Goal: Task Accomplishment & Management: Manage account settings

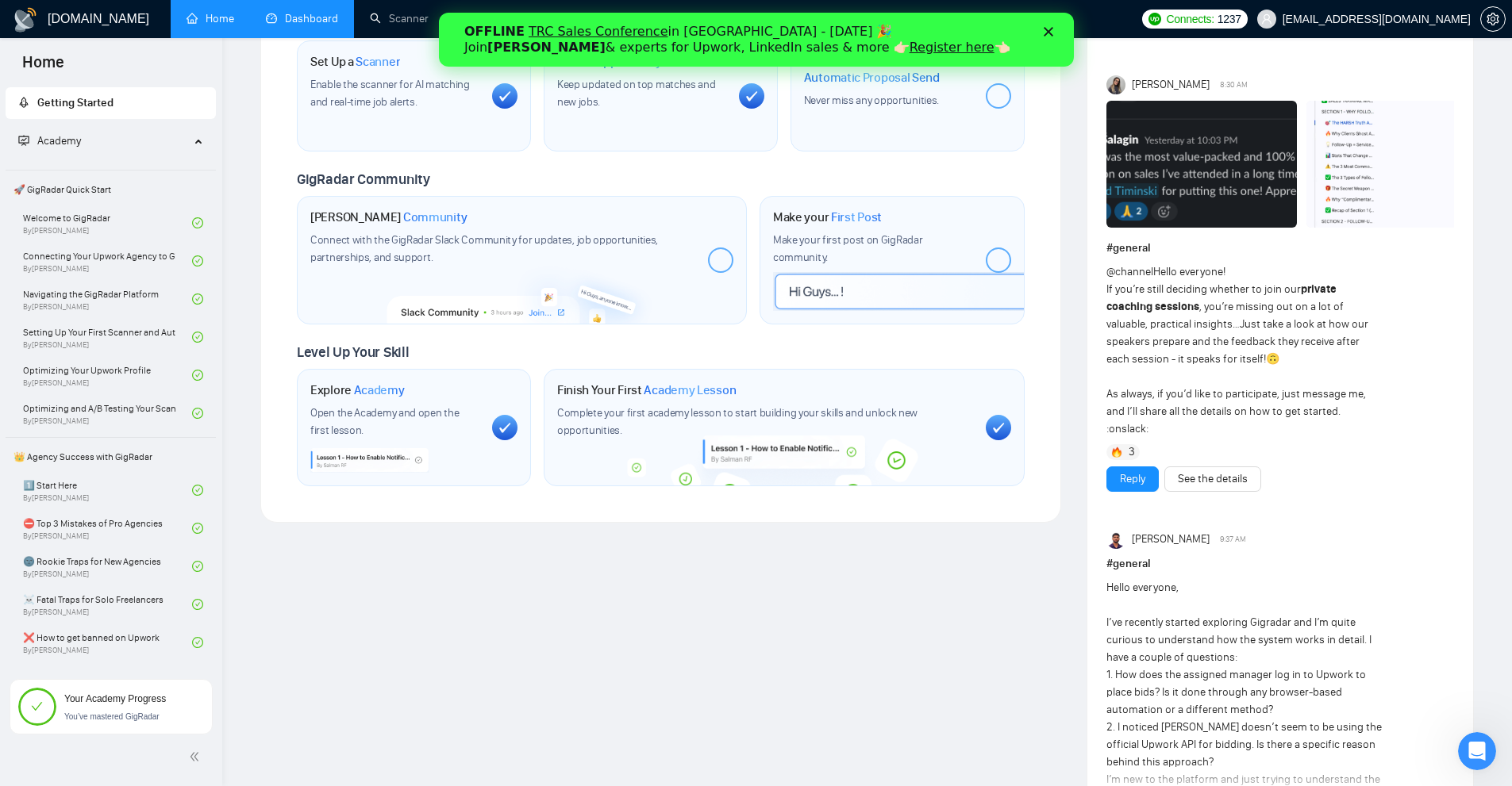
click at [338, 18] on link "Dashboard" at bounding box center [302, 18] width 72 height 13
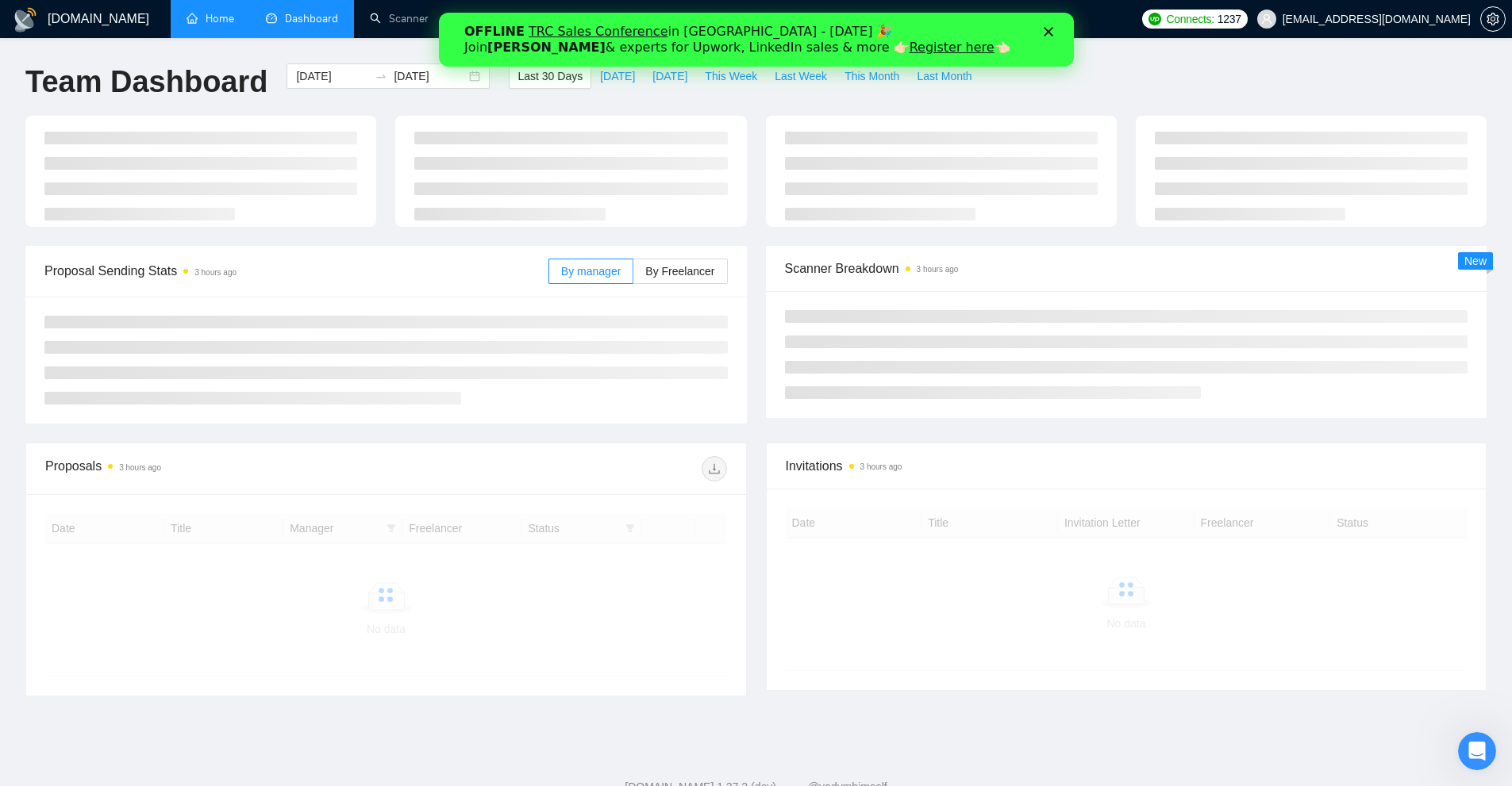
click at [228, 23] on link "Home" at bounding box center [210, 18] width 48 height 13
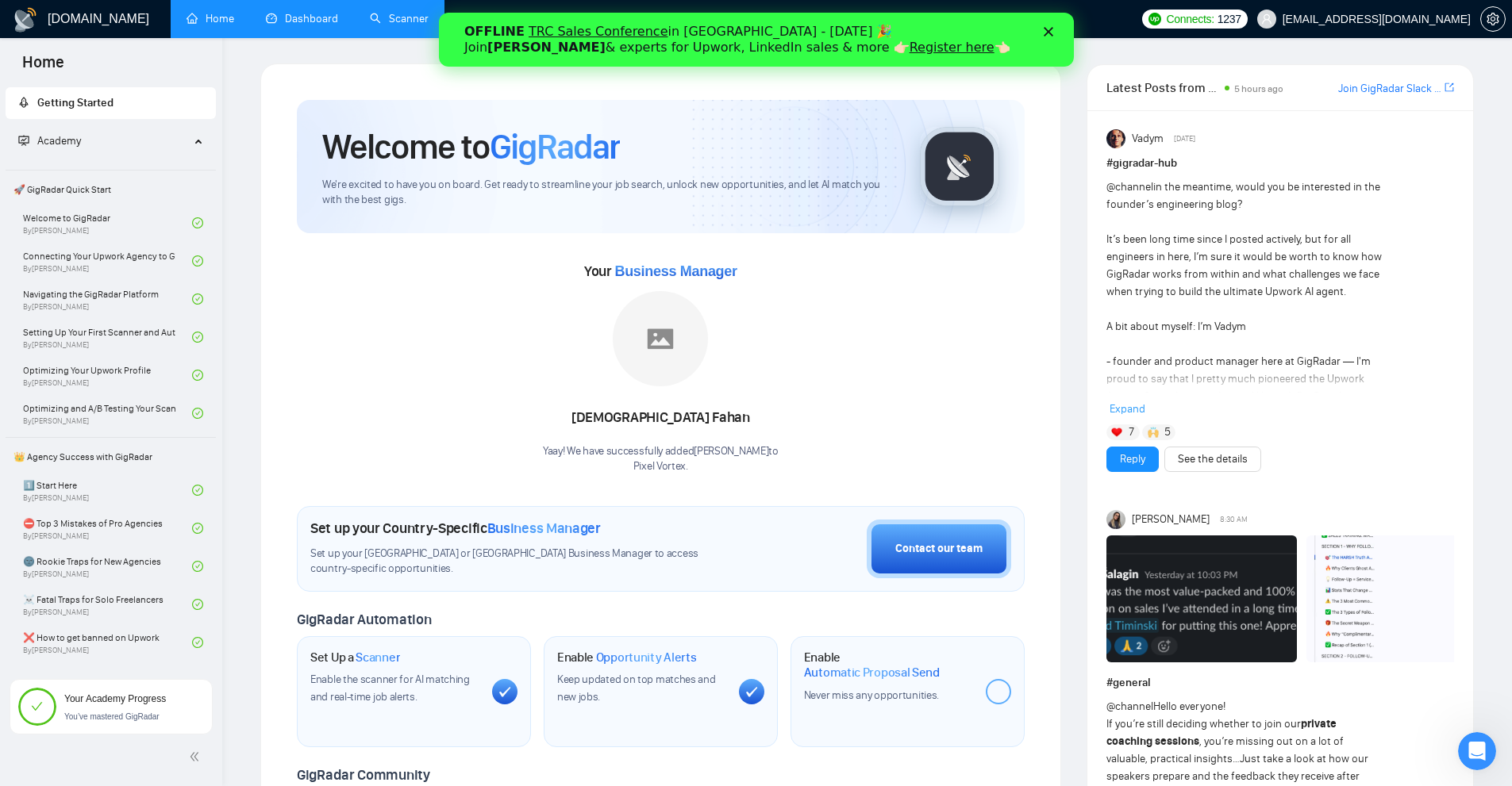
click at [372, 19] on link "Scanner" at bounding box center [399, 18] width 58 height 13
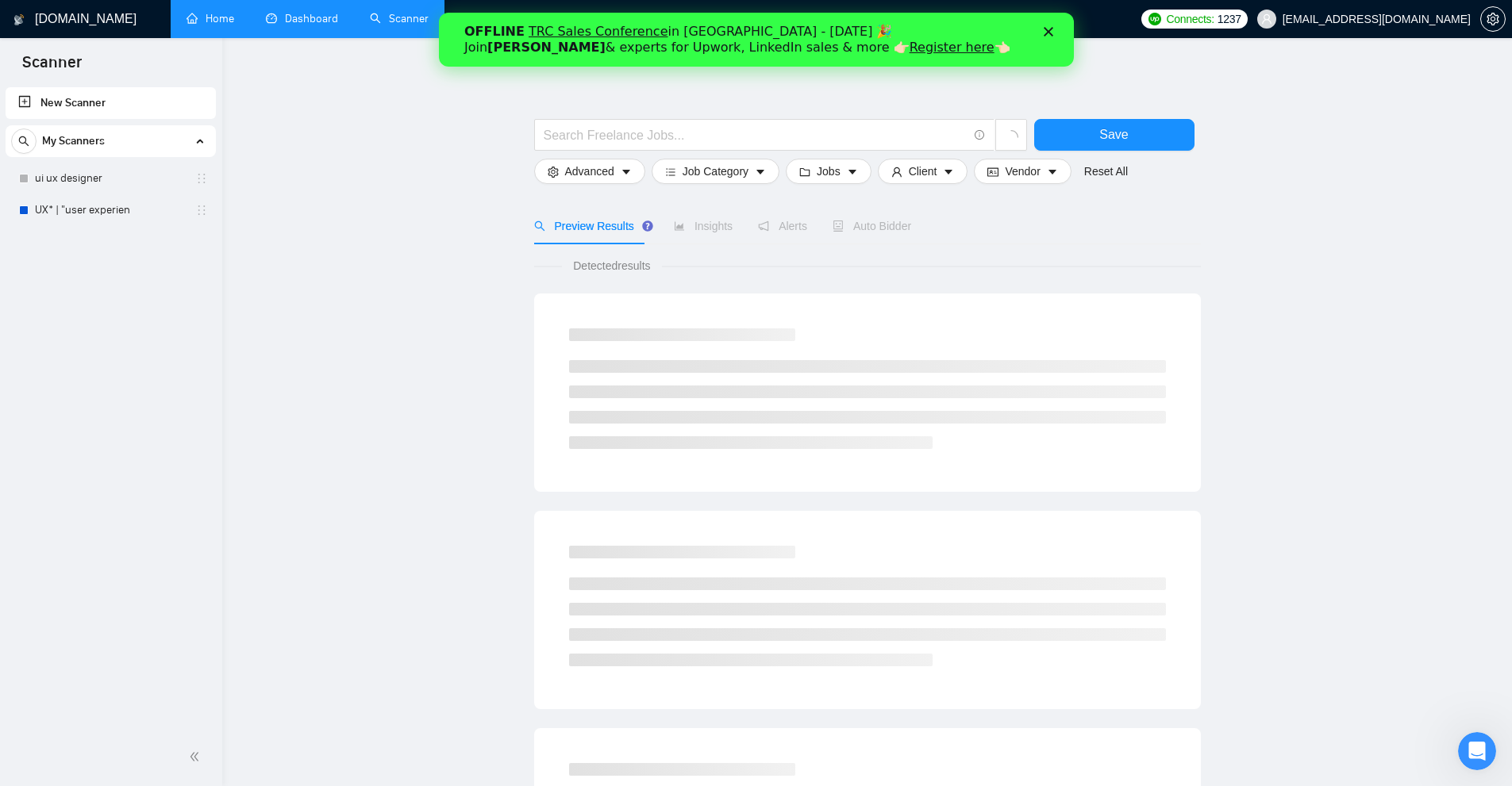
click at [293, 26] on link "Dashboard" at bounding box center [302, 18] width 72 height 13
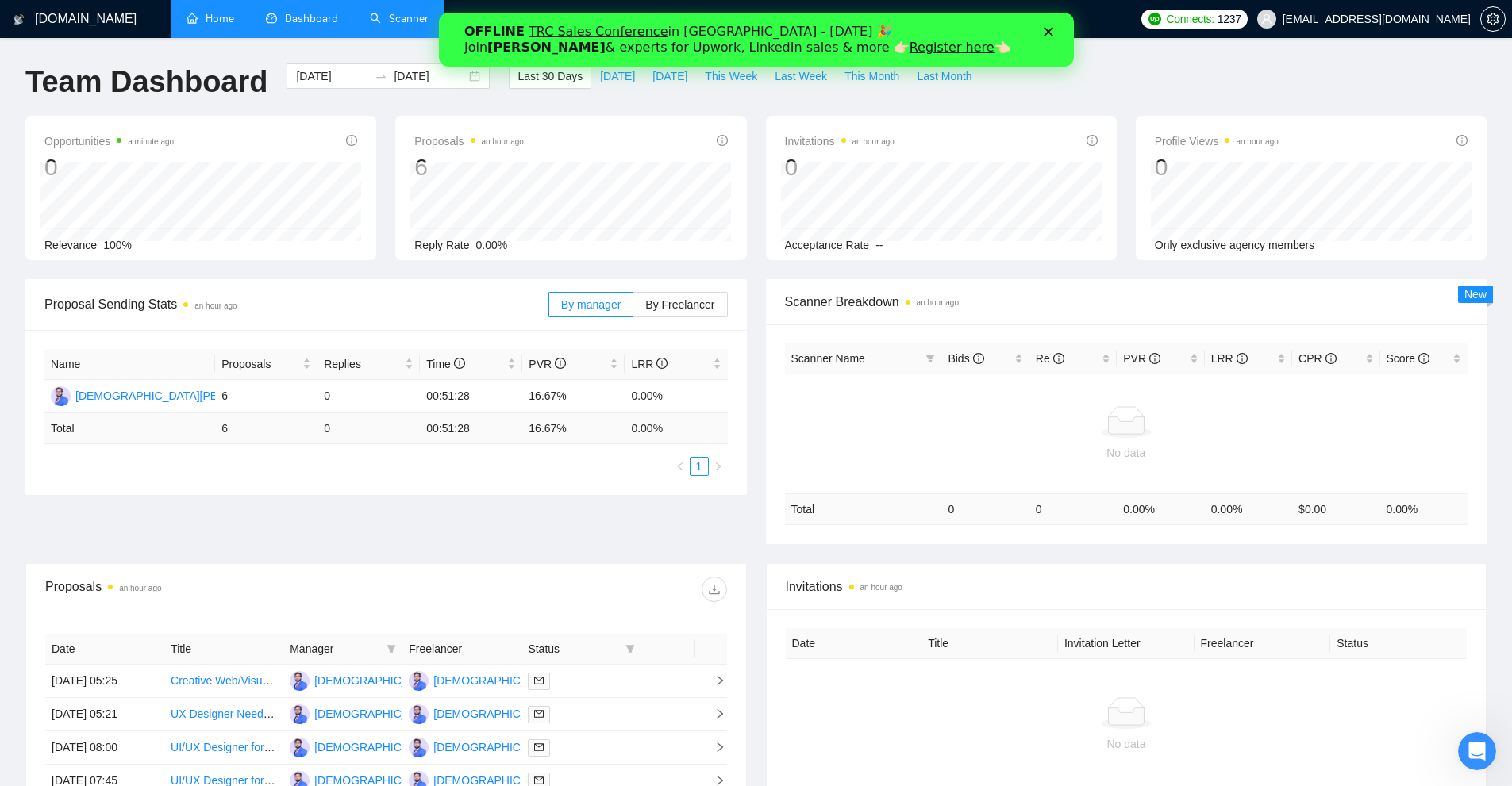
click at [370, 23] on link "Scanner" at bounding box center [399, 18] width 58 height 13
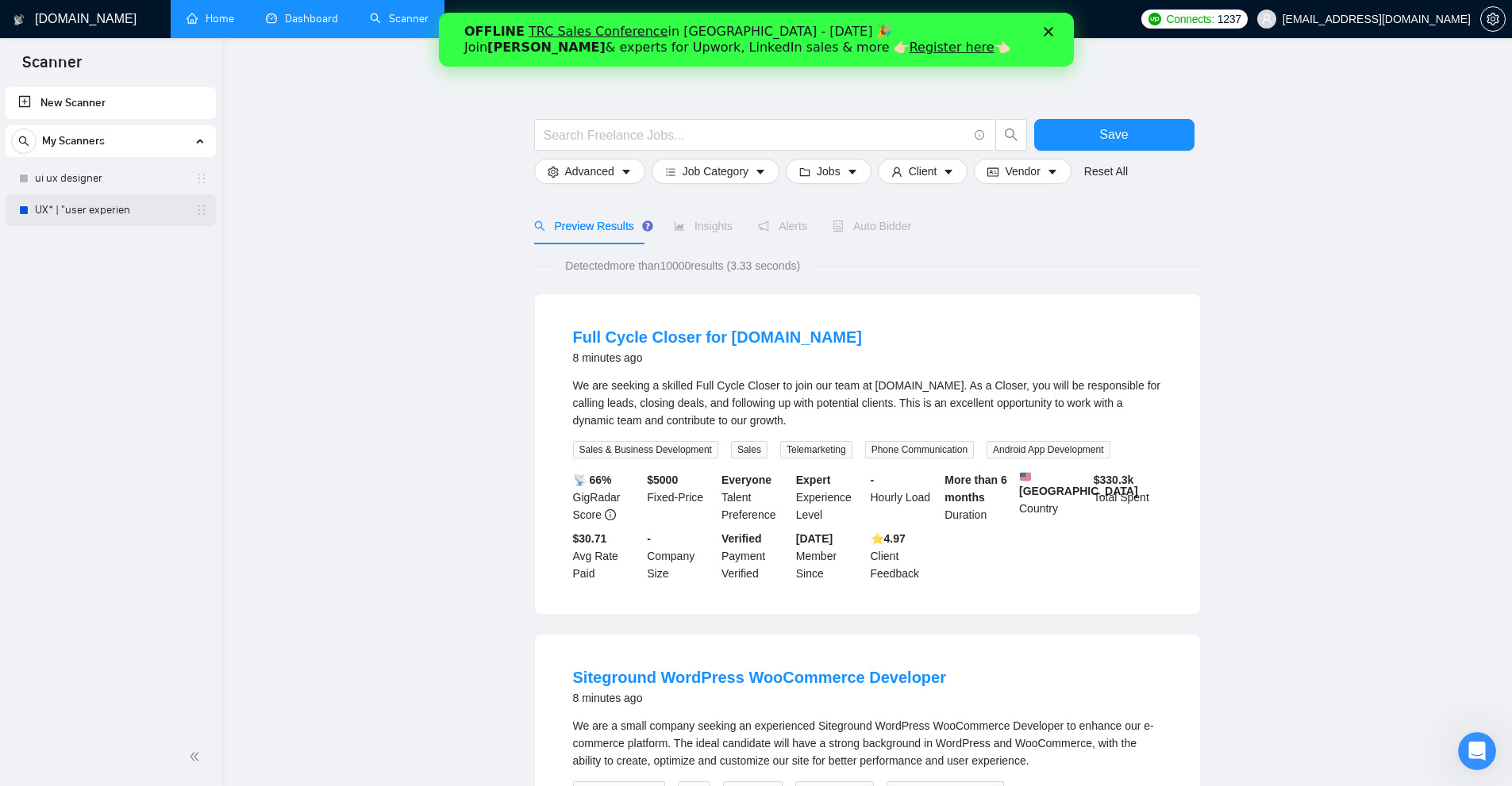
click at [103, 199] on link "UX* | "user experien" at bounding box center [110, 210] width 151 height 32
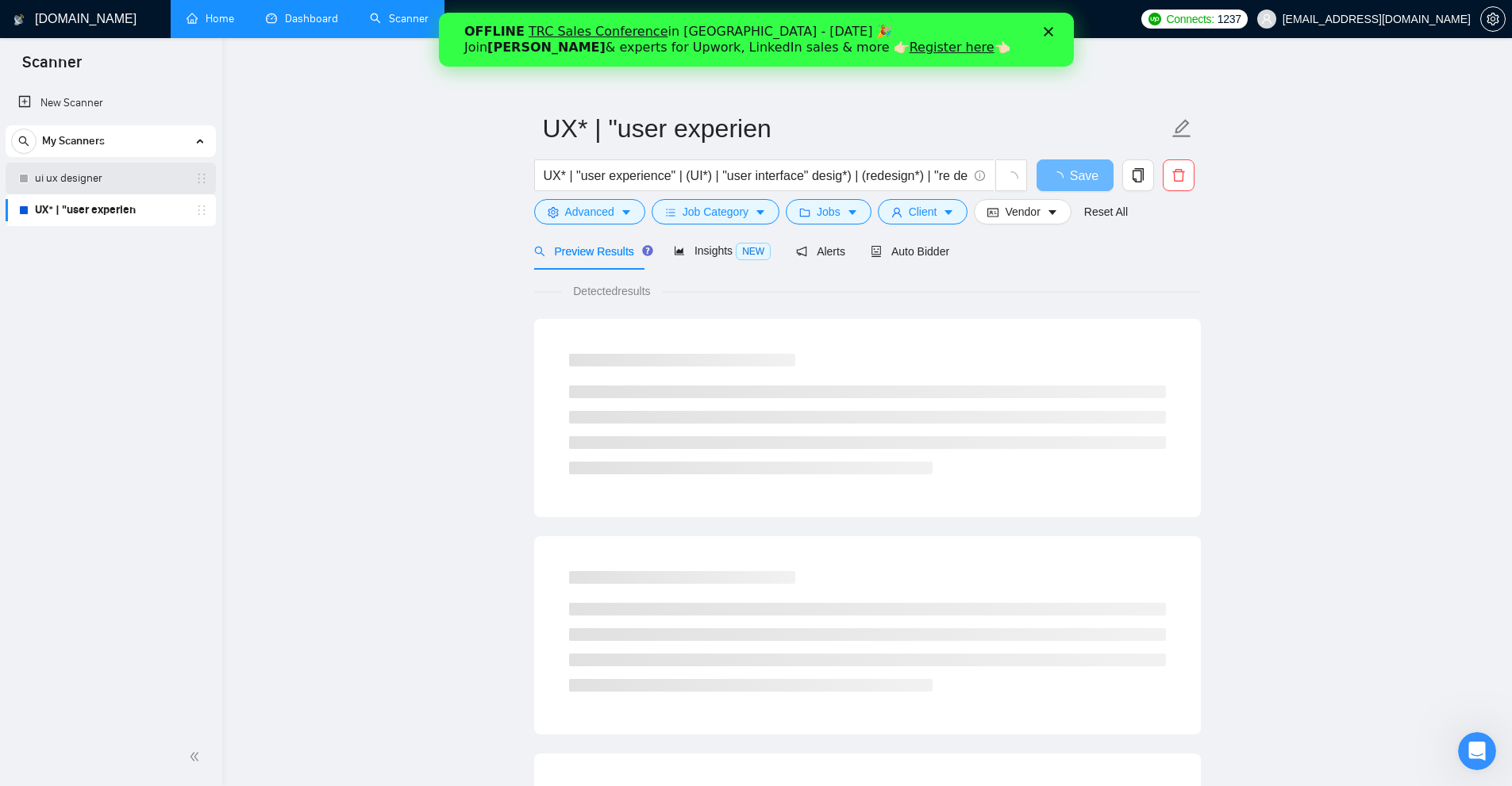
click at [42, 185] on link "ui ux designer" at bounding box center [110, 178] width 151 height 32
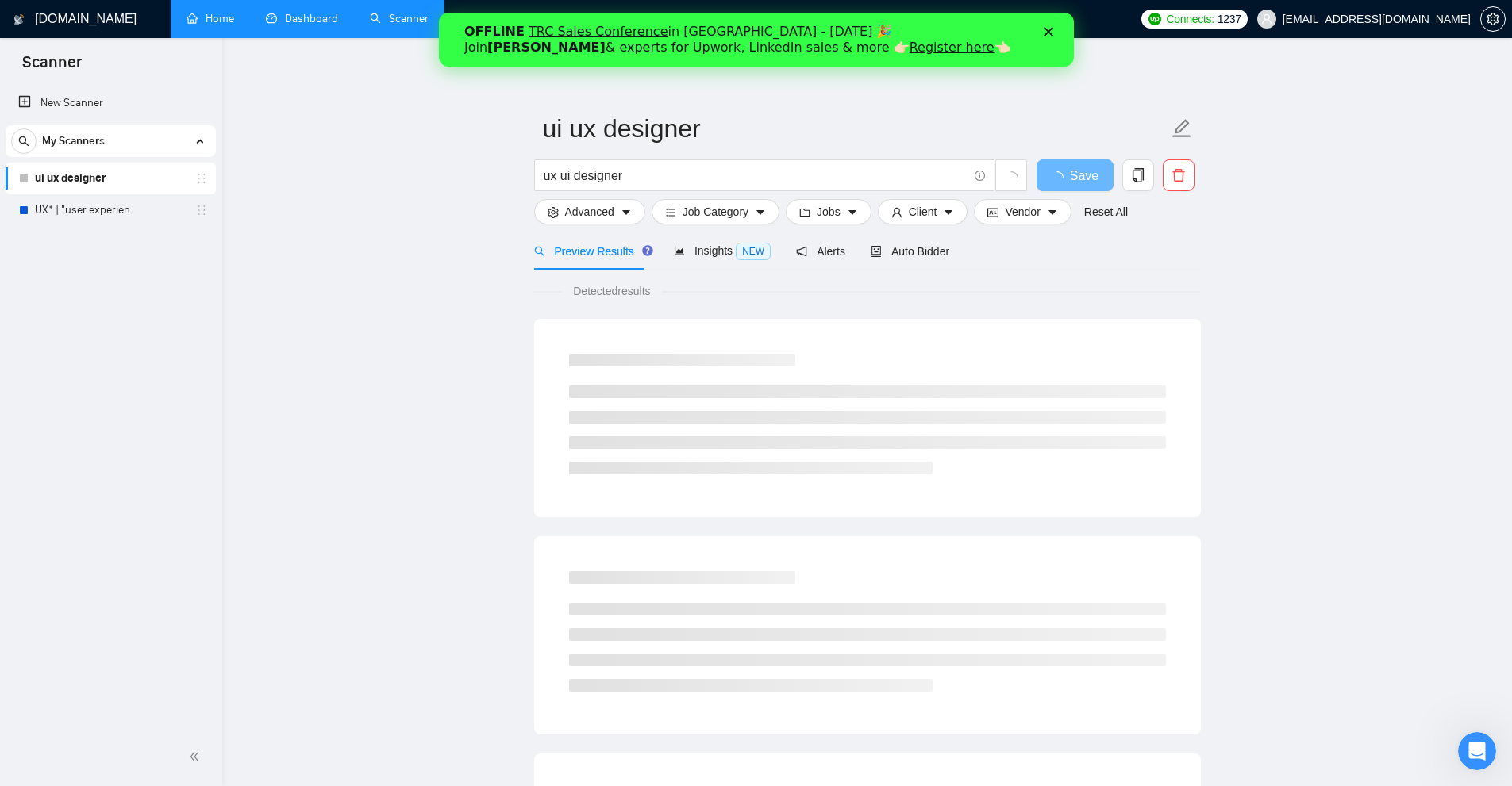
click at [83, 192] on link "ui ux designer" at bounding box center [110, 178] width 151 height 32
click at [77, 206] on link "UX* | "user experien" at bounding box center [110, 210] width 151 height 32
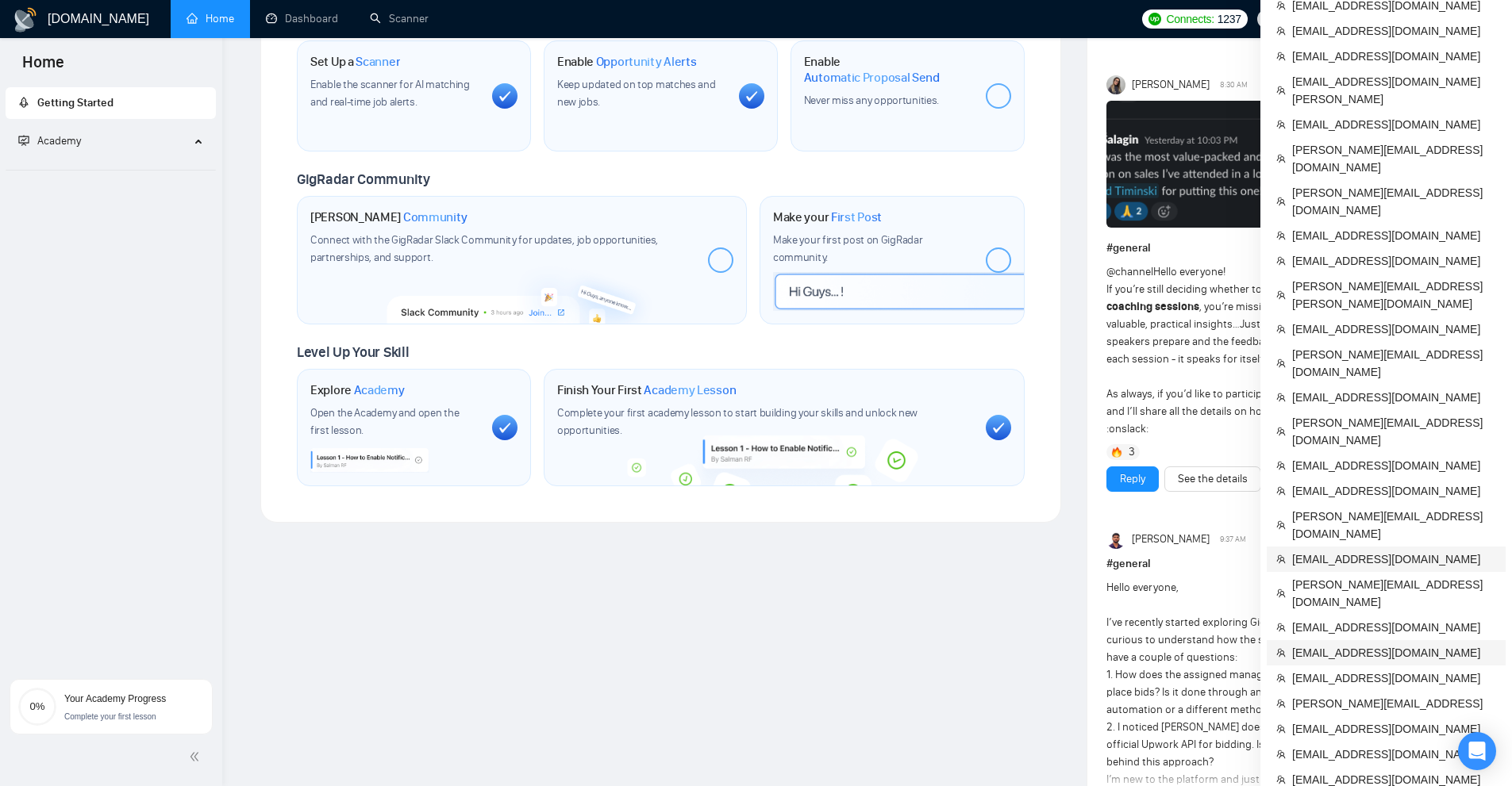
scroll to position [635, 0]
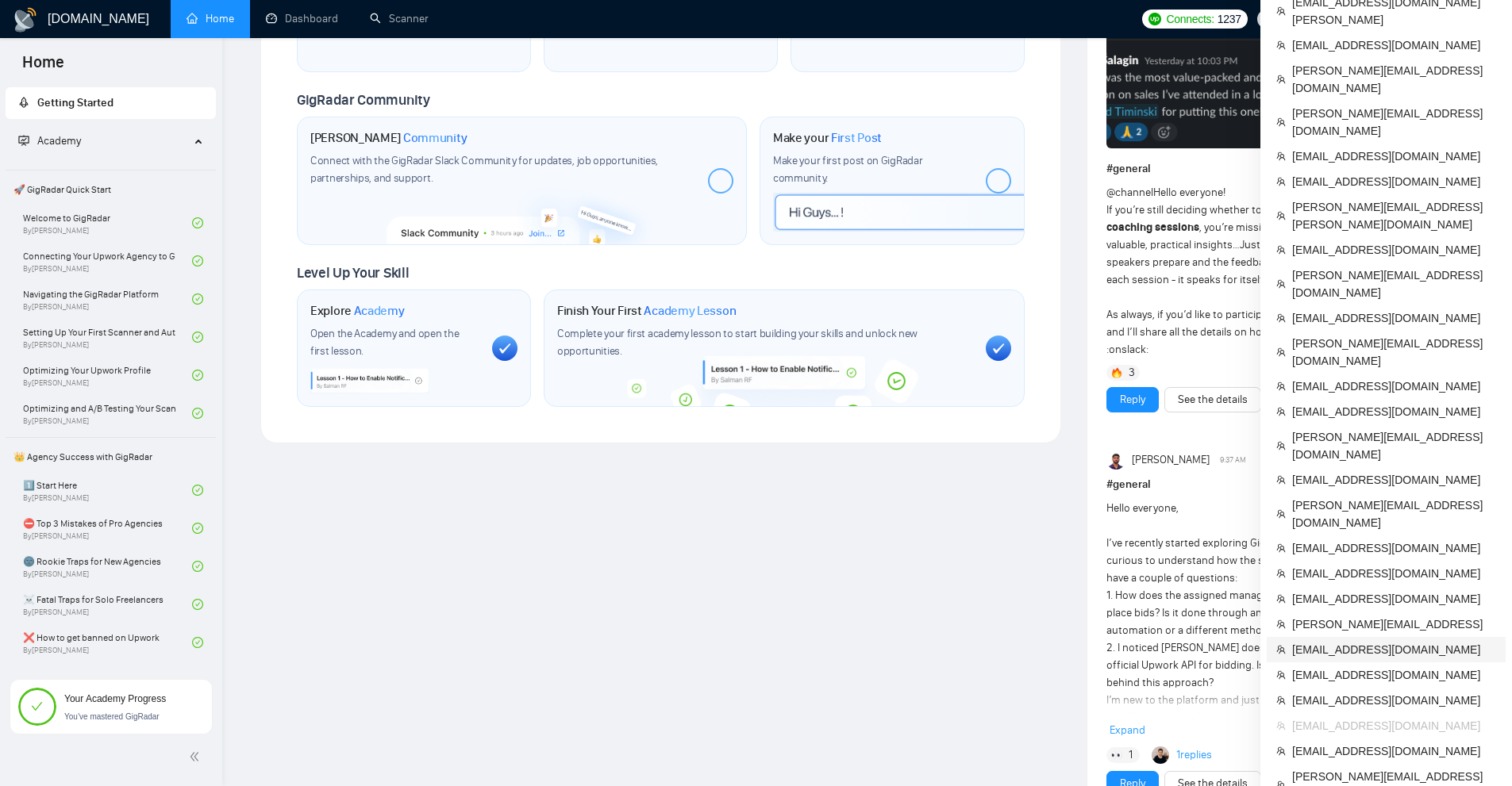
click at [1343, 641] on span "[EMAIL_ADDRESS][DOMAIN_NAME]" at bounding box center [1394, 650] width 204 height 18
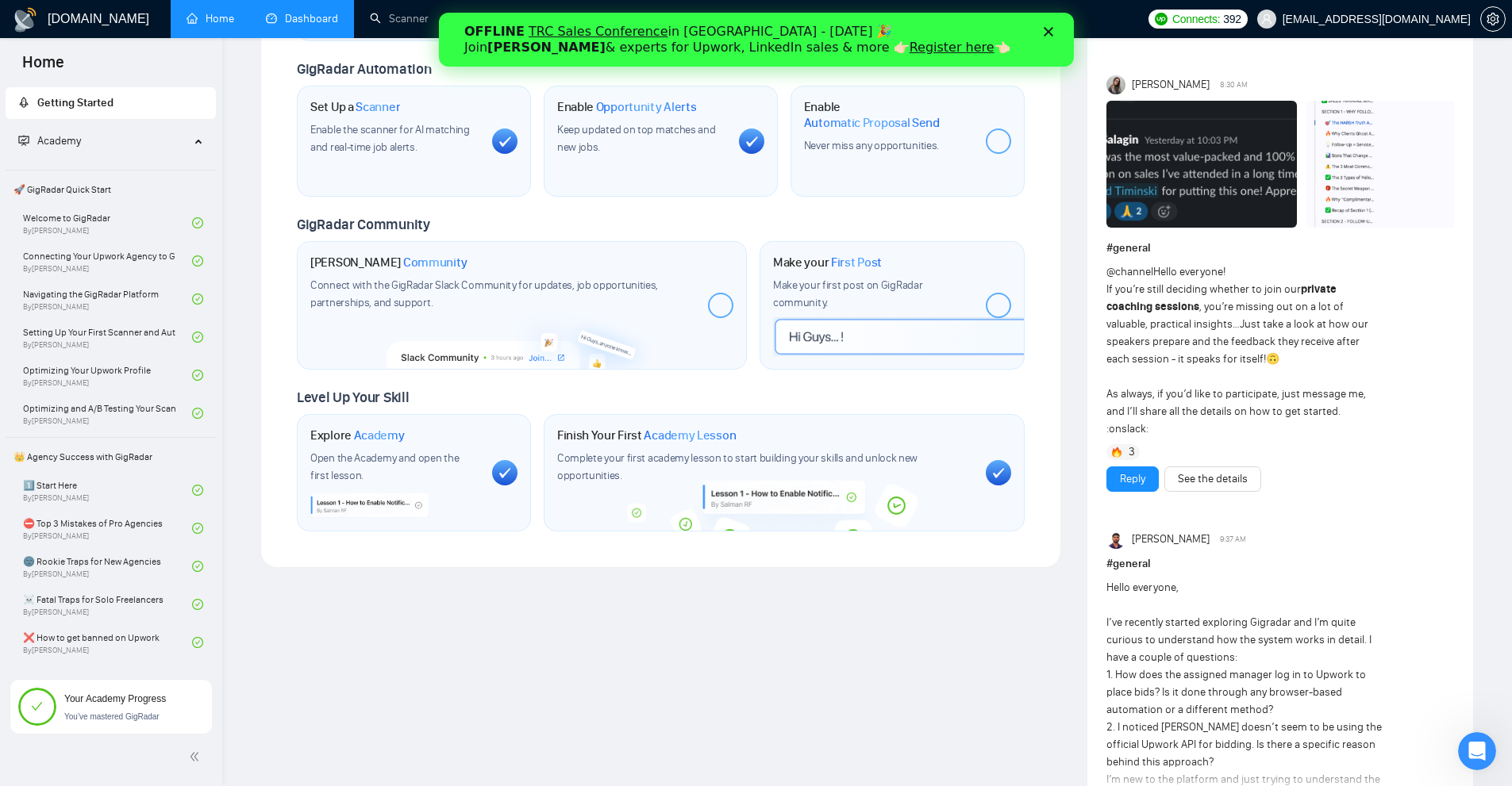
click at [338, 11] on link "Dashboard" at bounding box center [302, 18] width 72 height 13
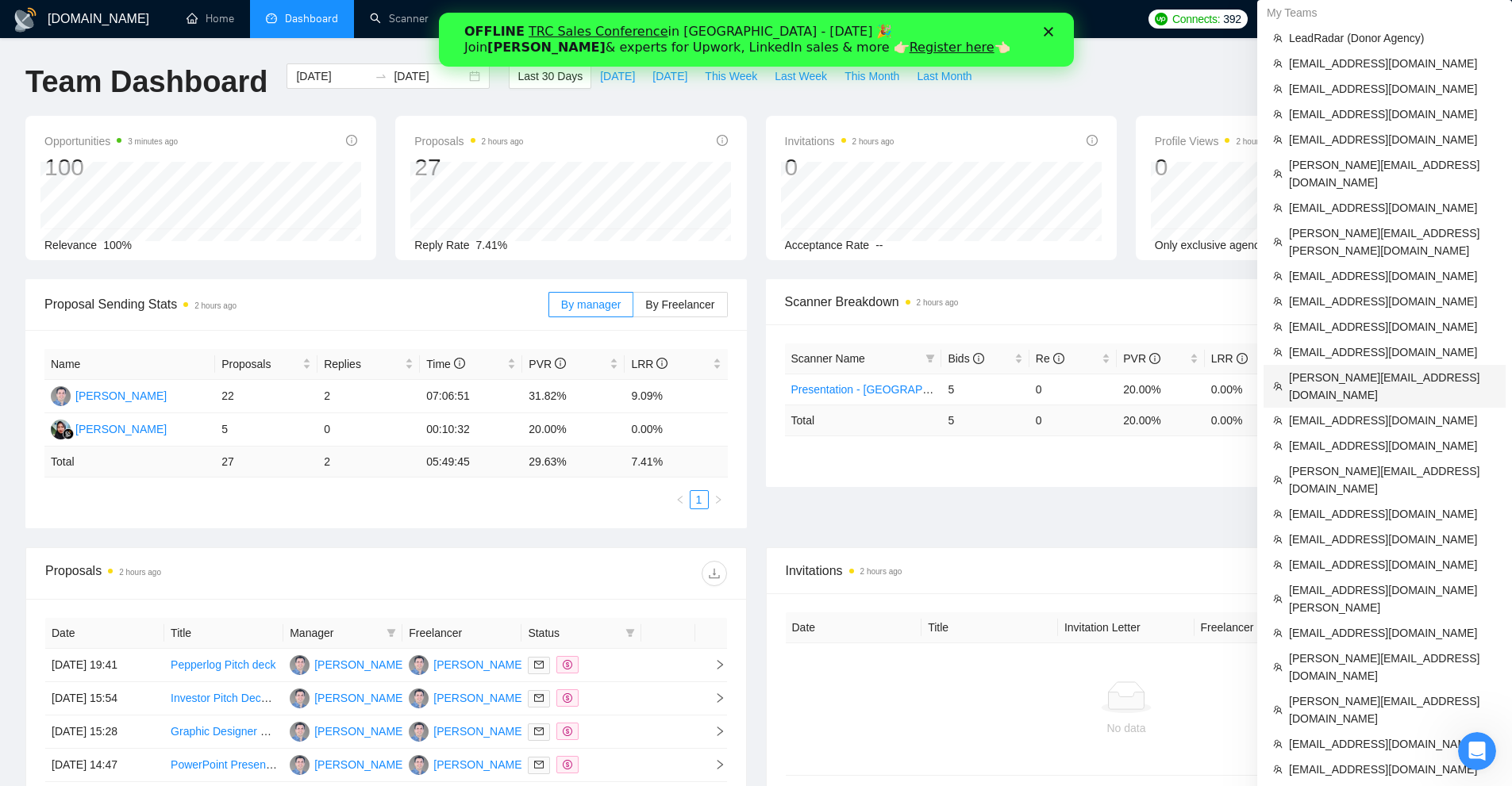
click at [1324, 369] on span "[PERSON_NAME][EMAIL_ADDRESS][DOMAIN_NAME]" at bounding box center [1392, 387] width 207 height 35
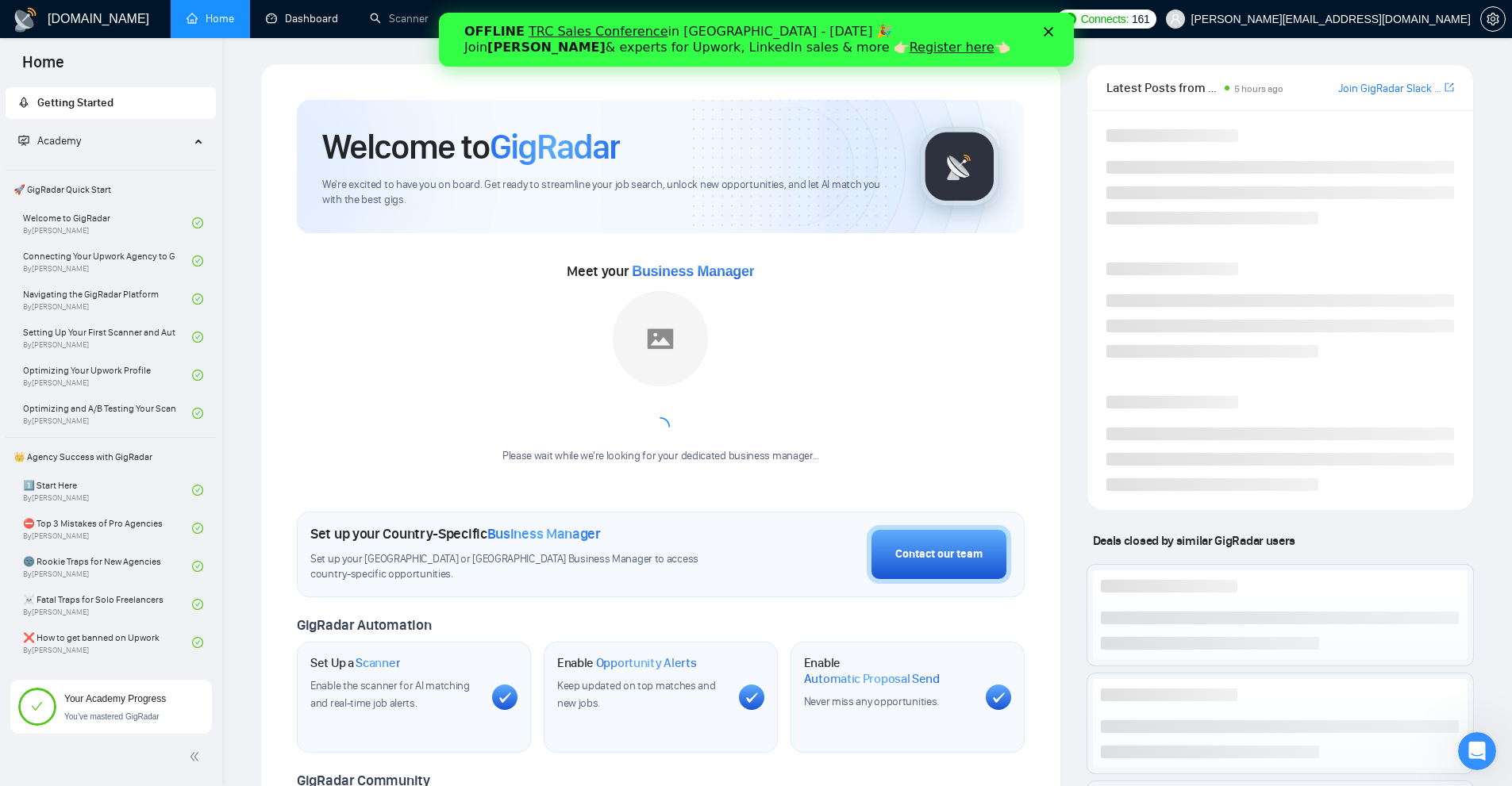
click at [313, 26] on link "Dashboard" at bounding box center [302, 18] width 72 height 13
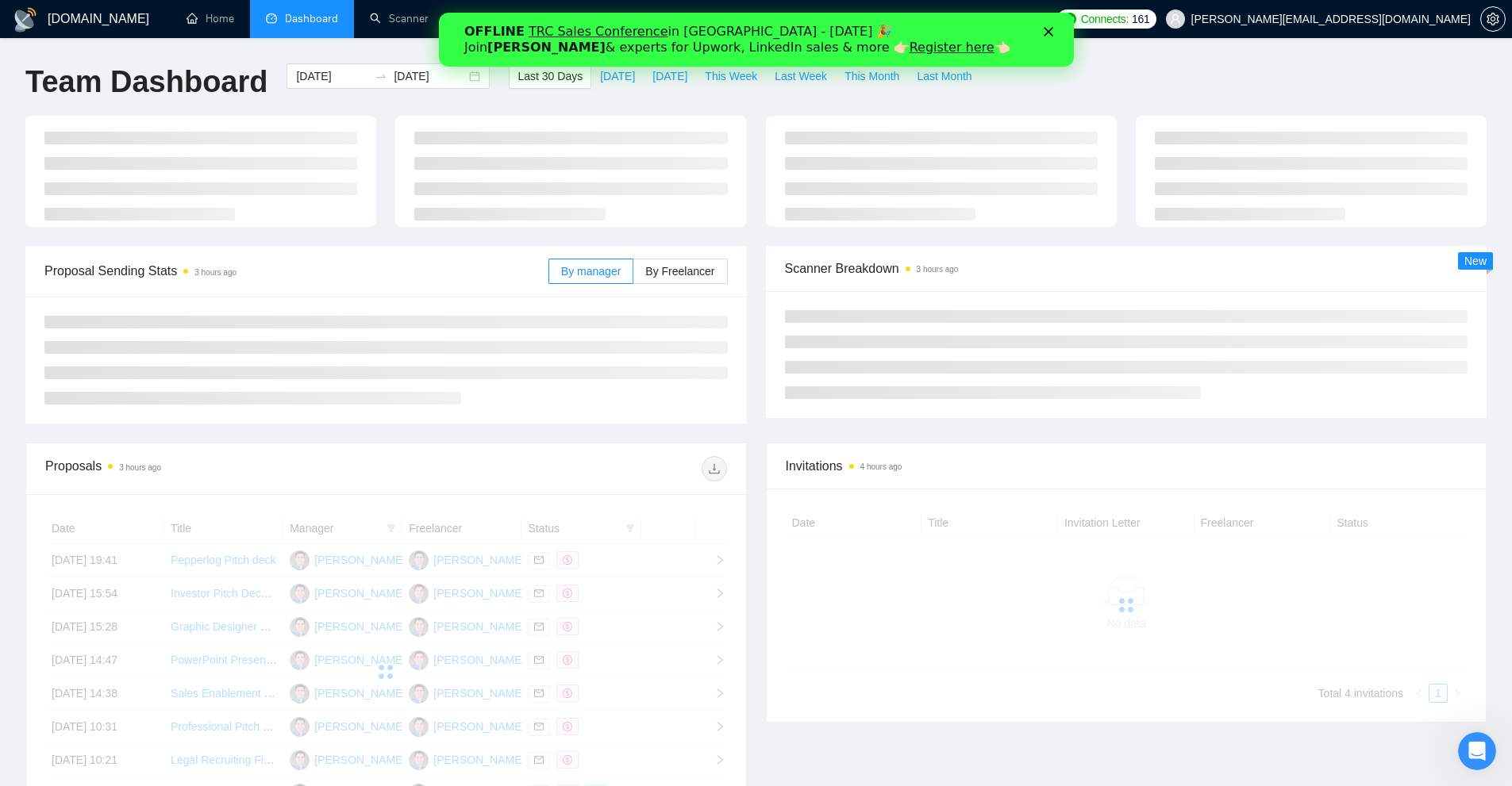
click at [1047, 26] on div "OFFLINE TRC Sales Conference in Kyiv - October 18 🎉 Join Tamara Levit & experts…" at bounding box center [755, 40] width 584 height 42
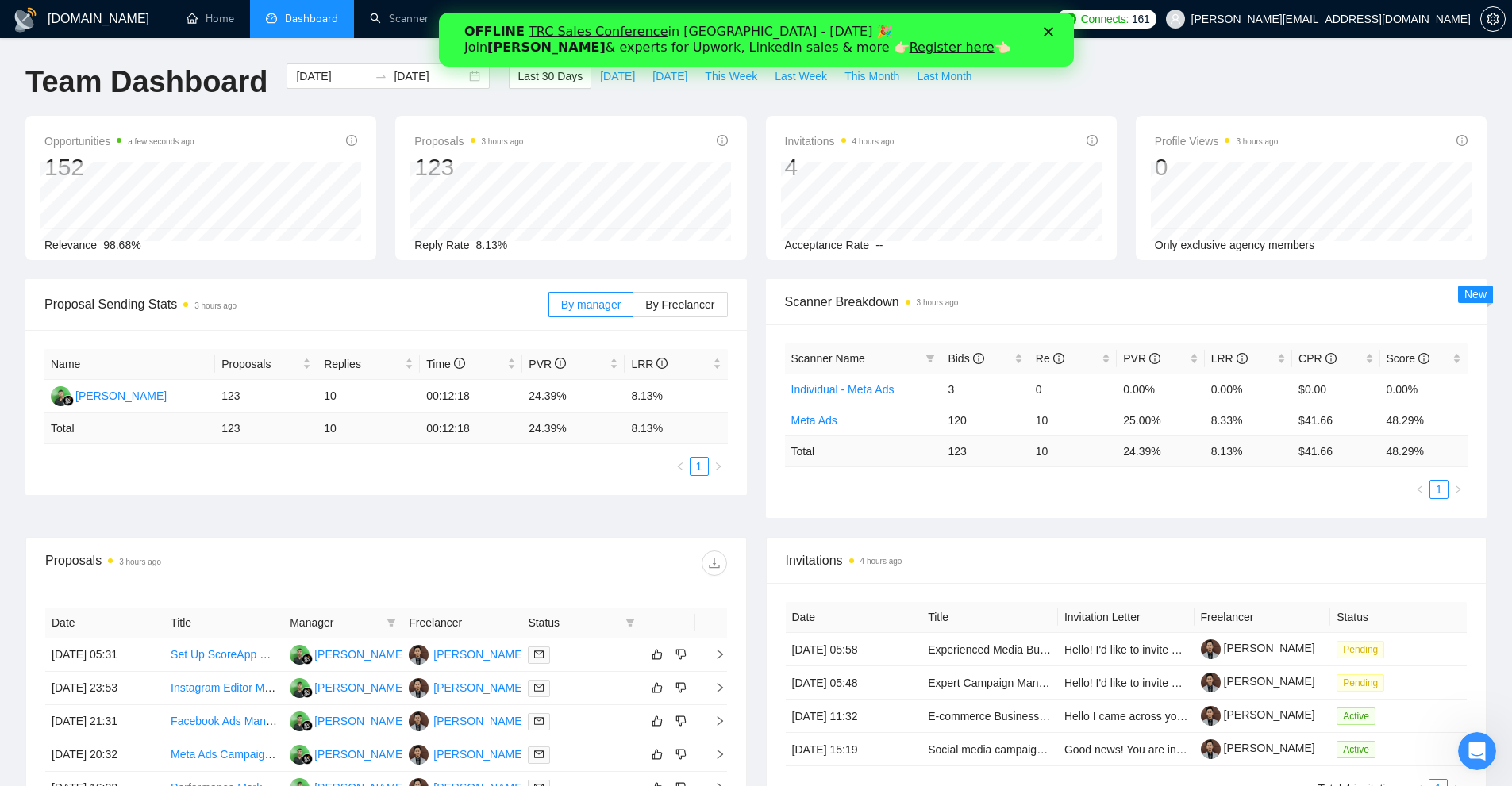
click at [1050, 37] on div "OFFLINE TRC Sales Conference in Kyiv - October 18 🎉 Join Tamara Levit & experts…" at bounding box center [756, 40] width 634 height 42
click at [1050, 28] on polygon "Close" at bounding box center [1047, 32] width 10 height 10
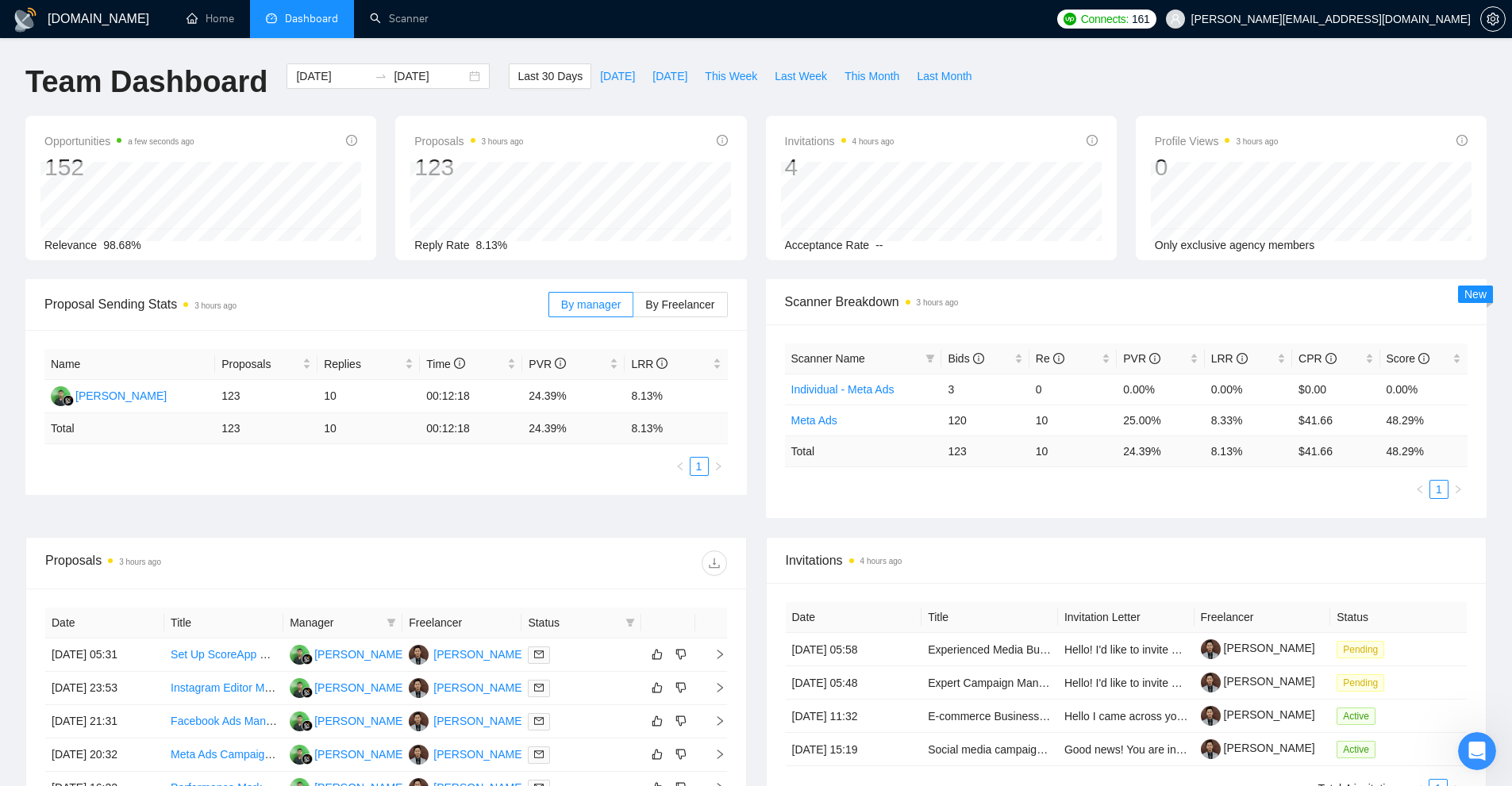
scroll to position [317, 0]
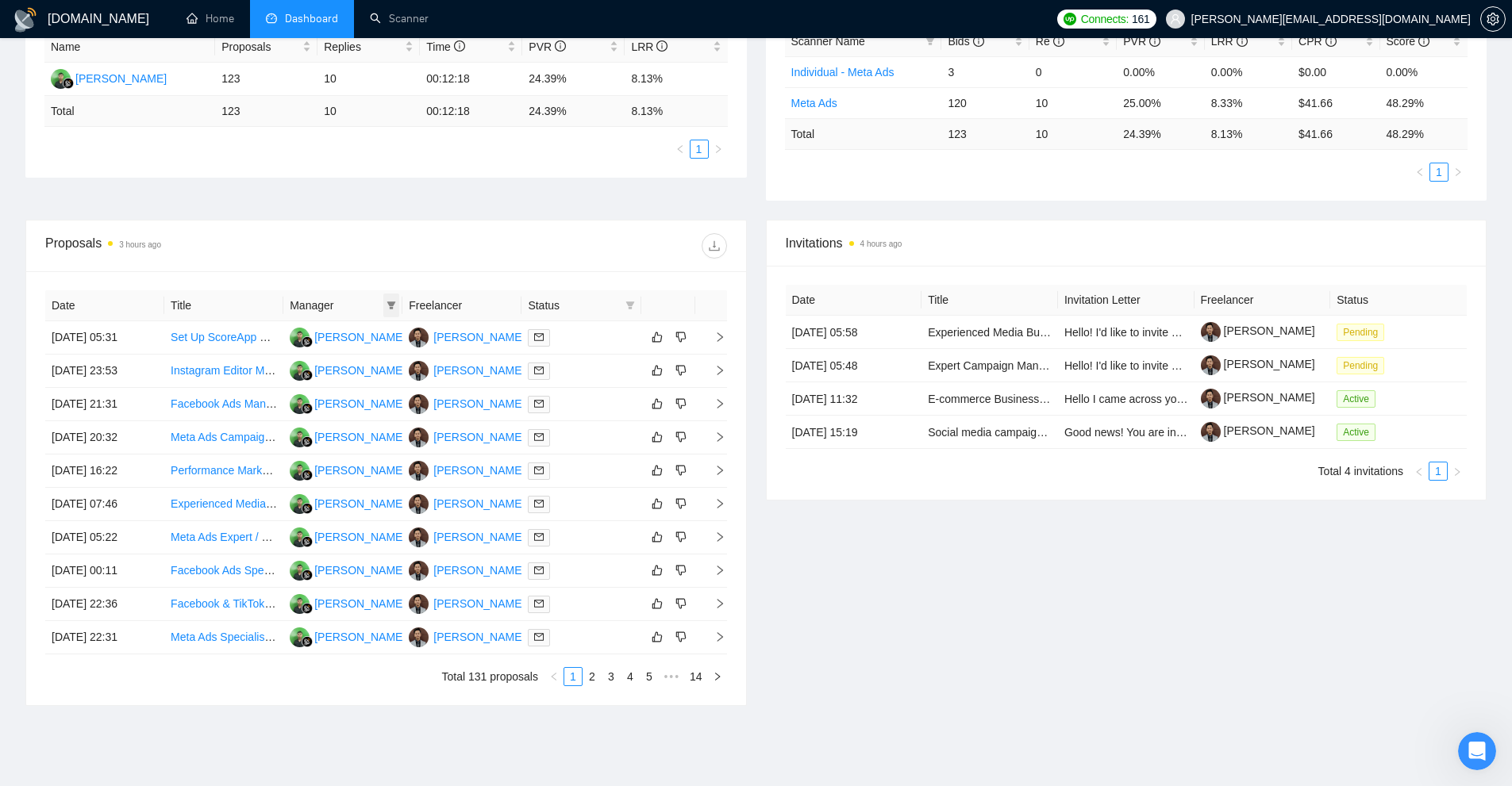
click at [396, 306] on icon "filter" at bounding box center [391, 305] width 10 height 10
click at [322, 333] on span "Fudianto Fudianto" at bounding box center [346, 336] width 91 height 12
checkbox input "true"
click at [373, 389] on span "OK" at bounding box center [381, 393] width 16 height 18
click at [630, 307] on icon "filter" at bounding box center [630, 305] width 9 height 8
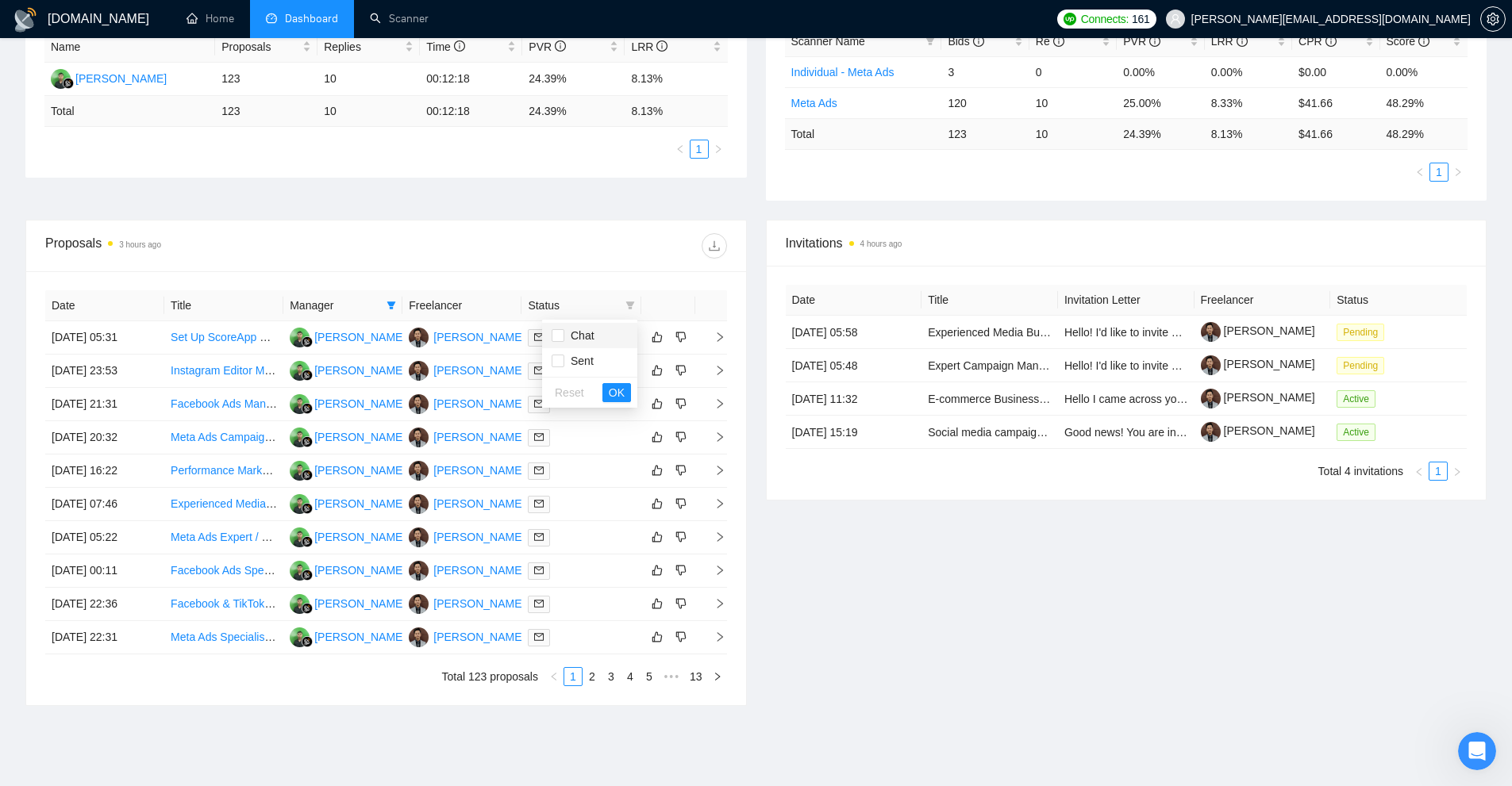
click at [589, 346] on li "Chat" at bounding box center [589, 336] width 95 height 26
checkbox input "true"
click at [612, 393] on span "OK" at bounding box center [617, 393] width 16 height 18
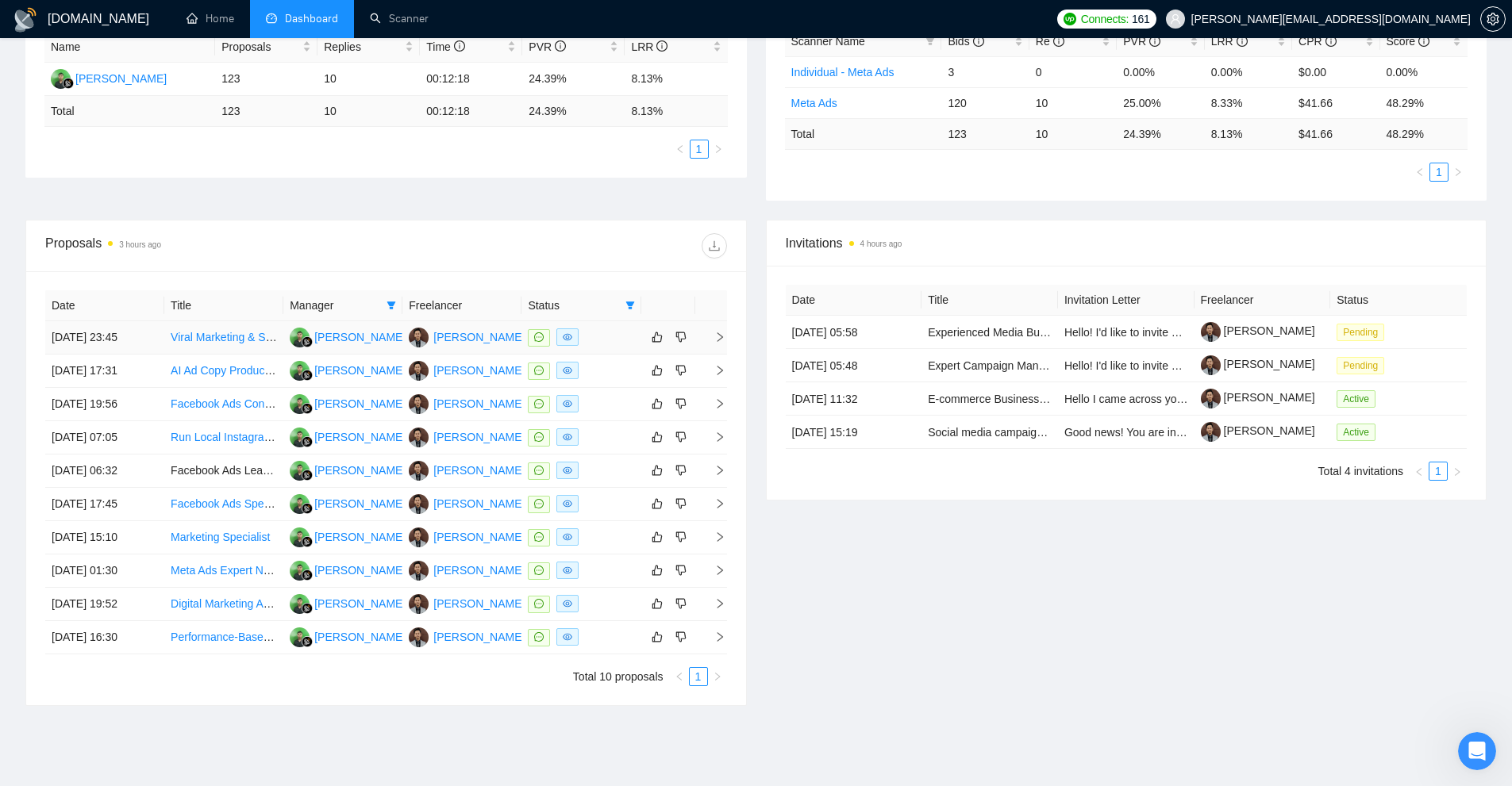
click at [613, 338] on div at bounding box center [581, 337] width 106 height 19
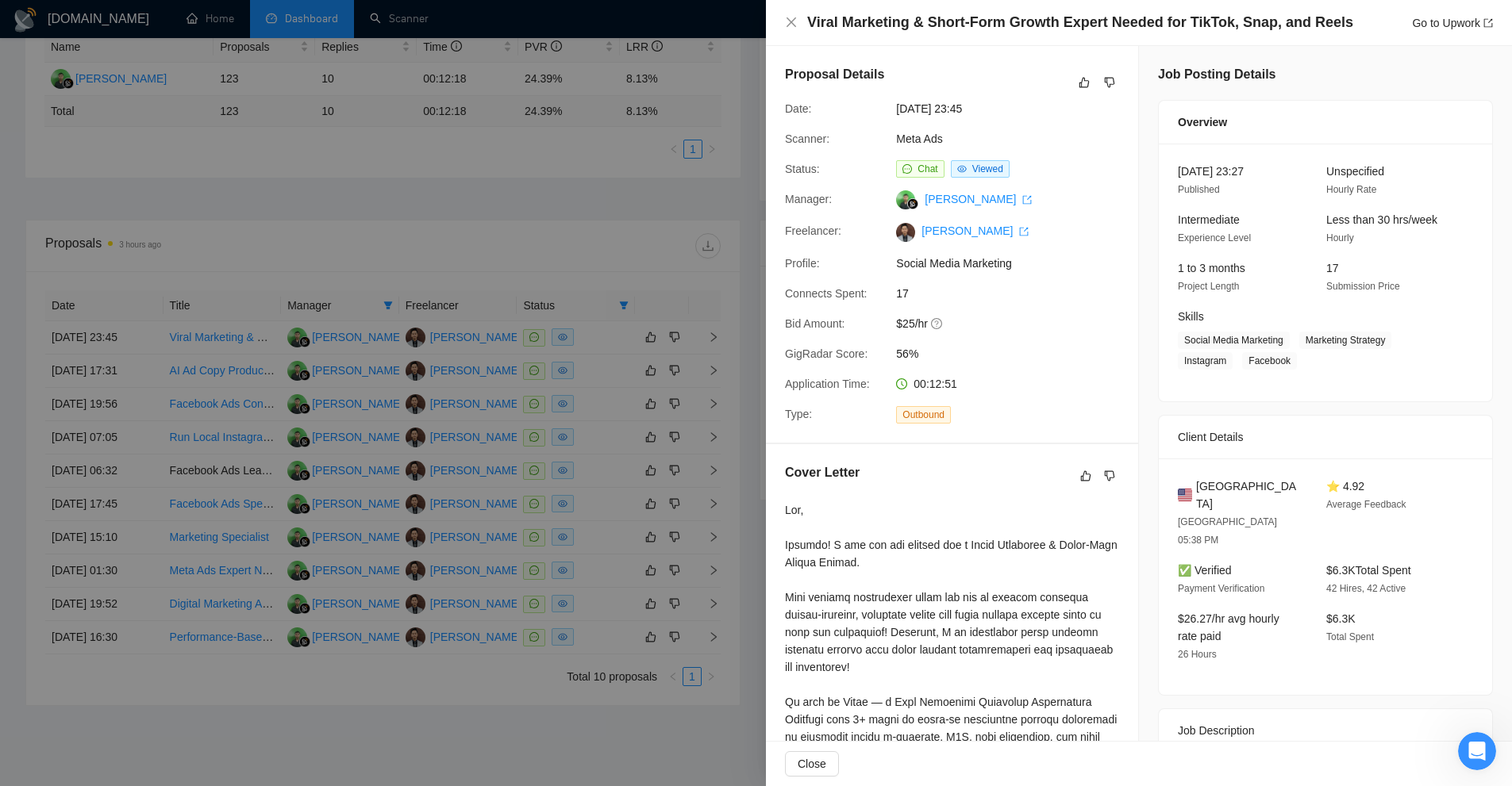
click at [568, 268] on div at bounding box center [756, 393] width 1512 height 786
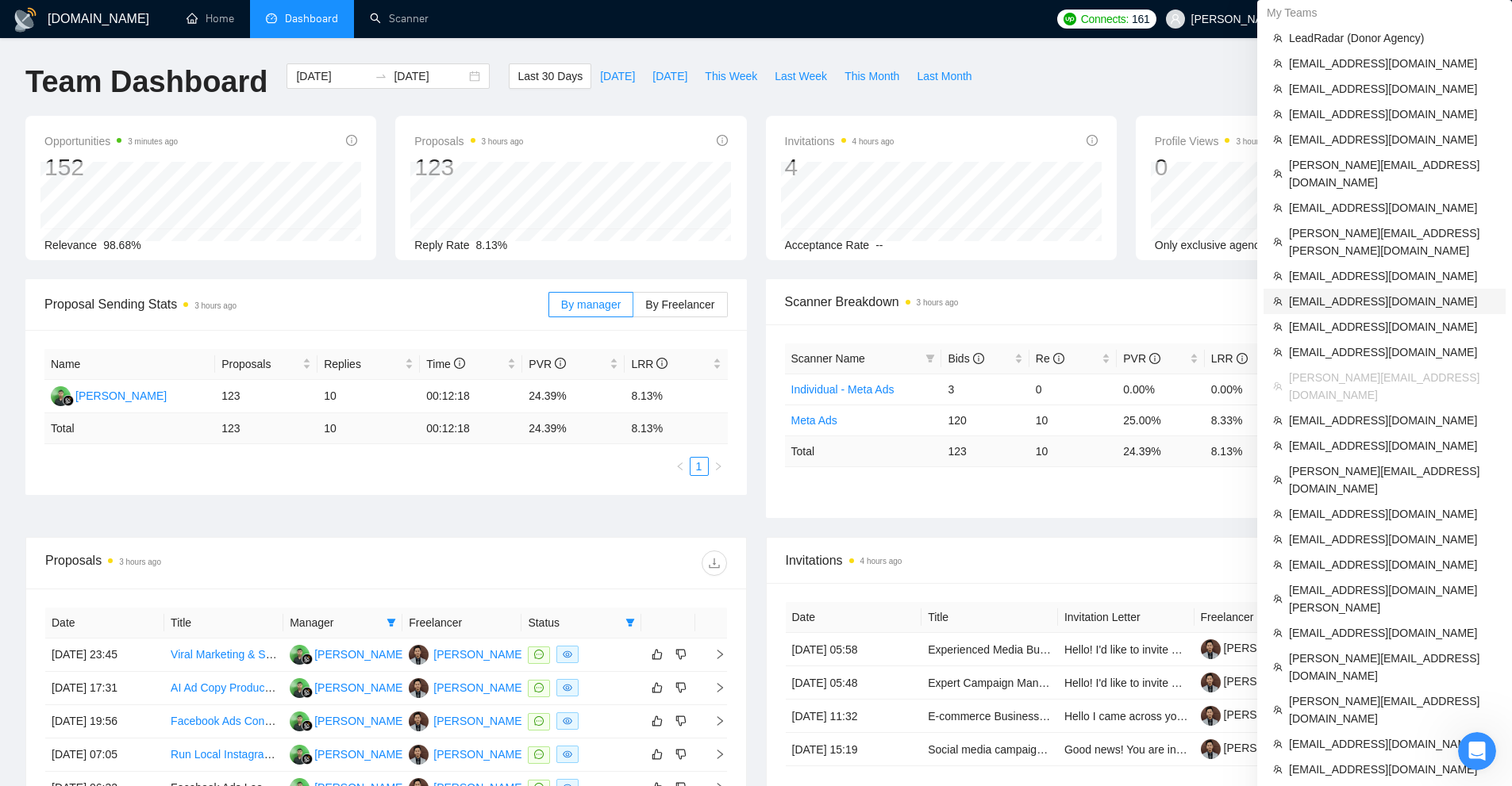
click at [1367, 292] on span "[EMAIL_ADDRESS][DOMAIN_NAME]" at bounding box center [1392, 301] width 207 height 18
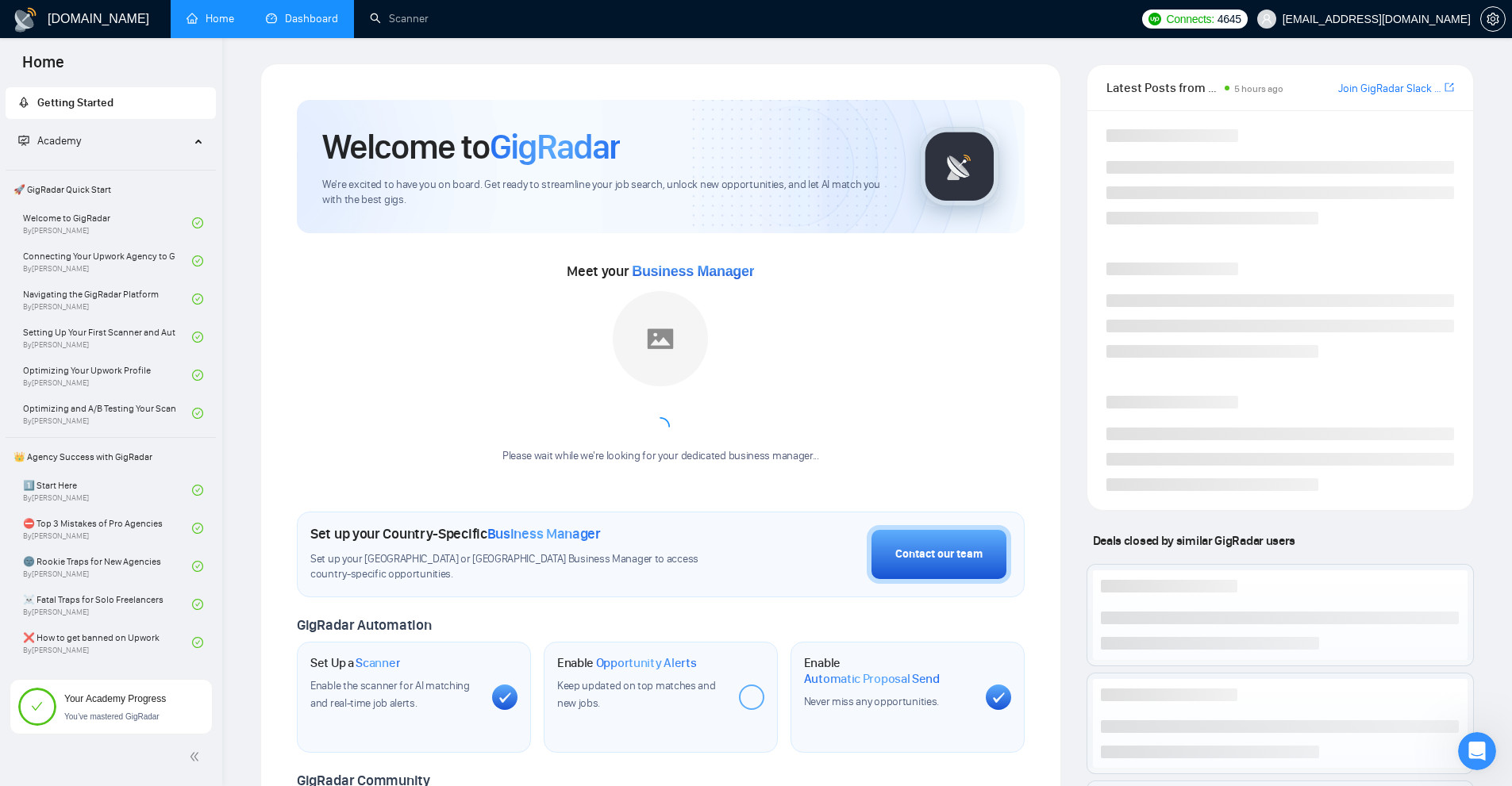
click at [269, 25] on link "Dashboard" at bounding box center [302, 18] width 72 height 13
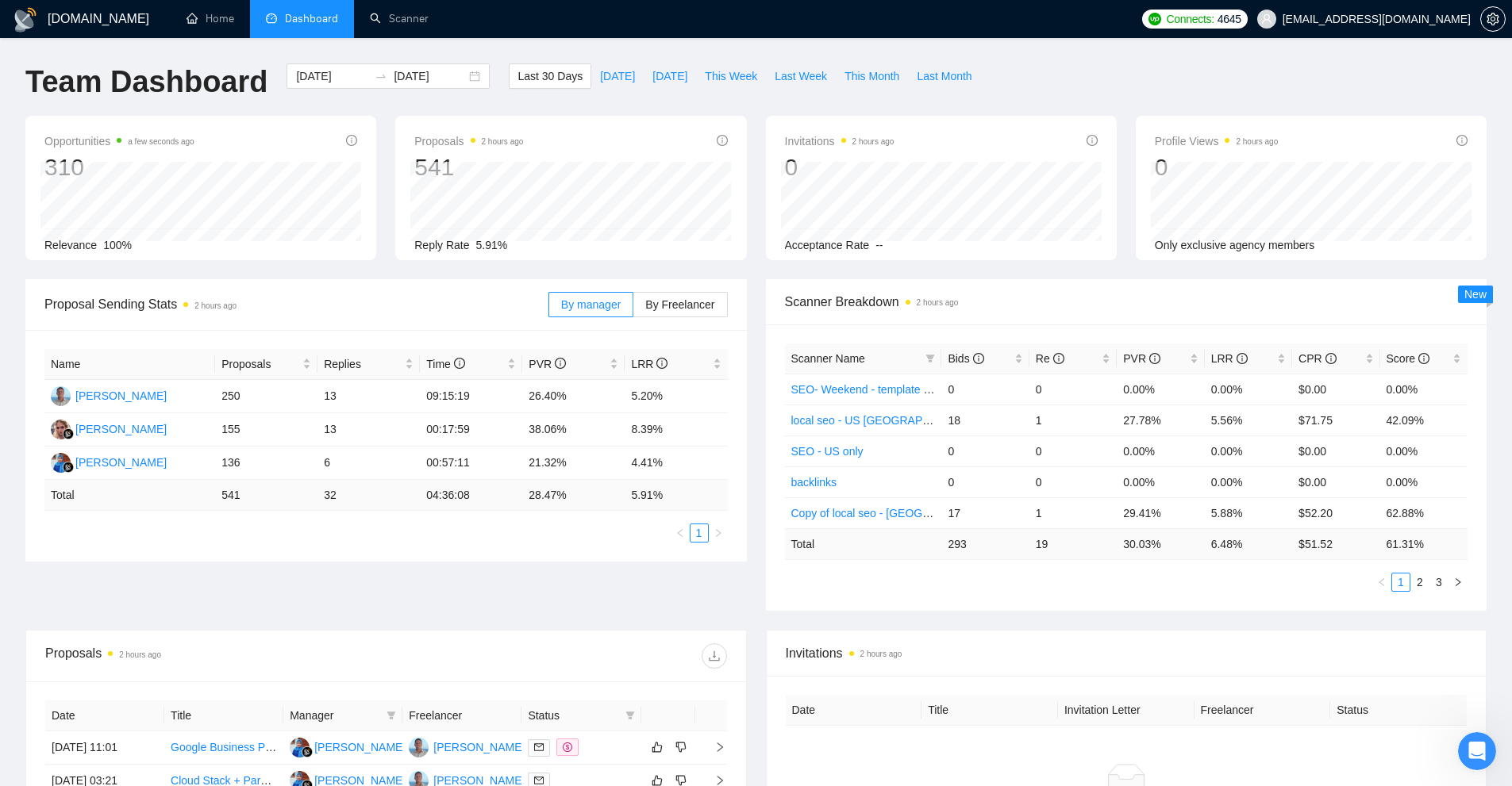
scroll to position [397, 0]
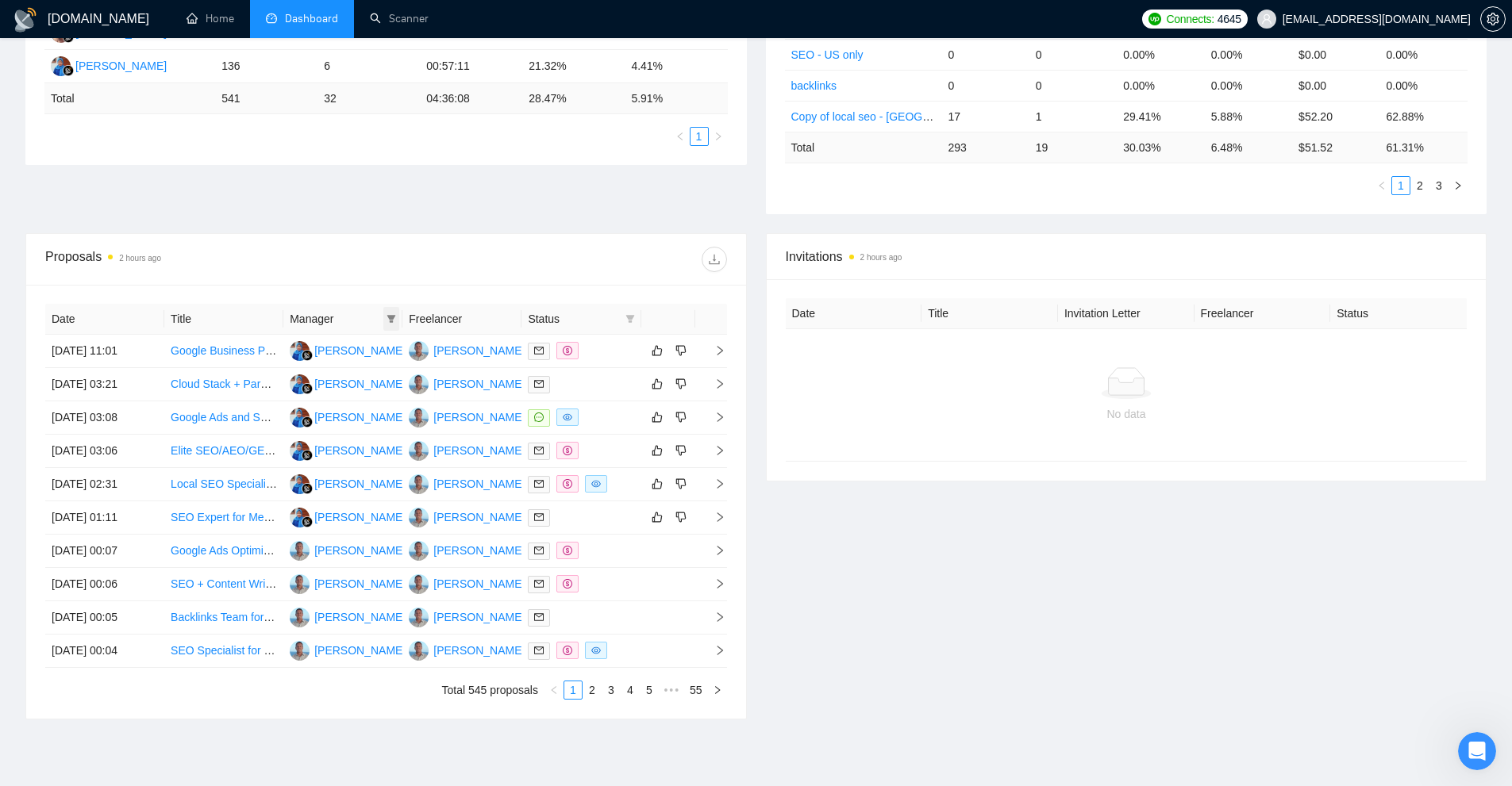
click at [389, 318] on icon "filter" at bounding box center [391, 319] width 9 height 8
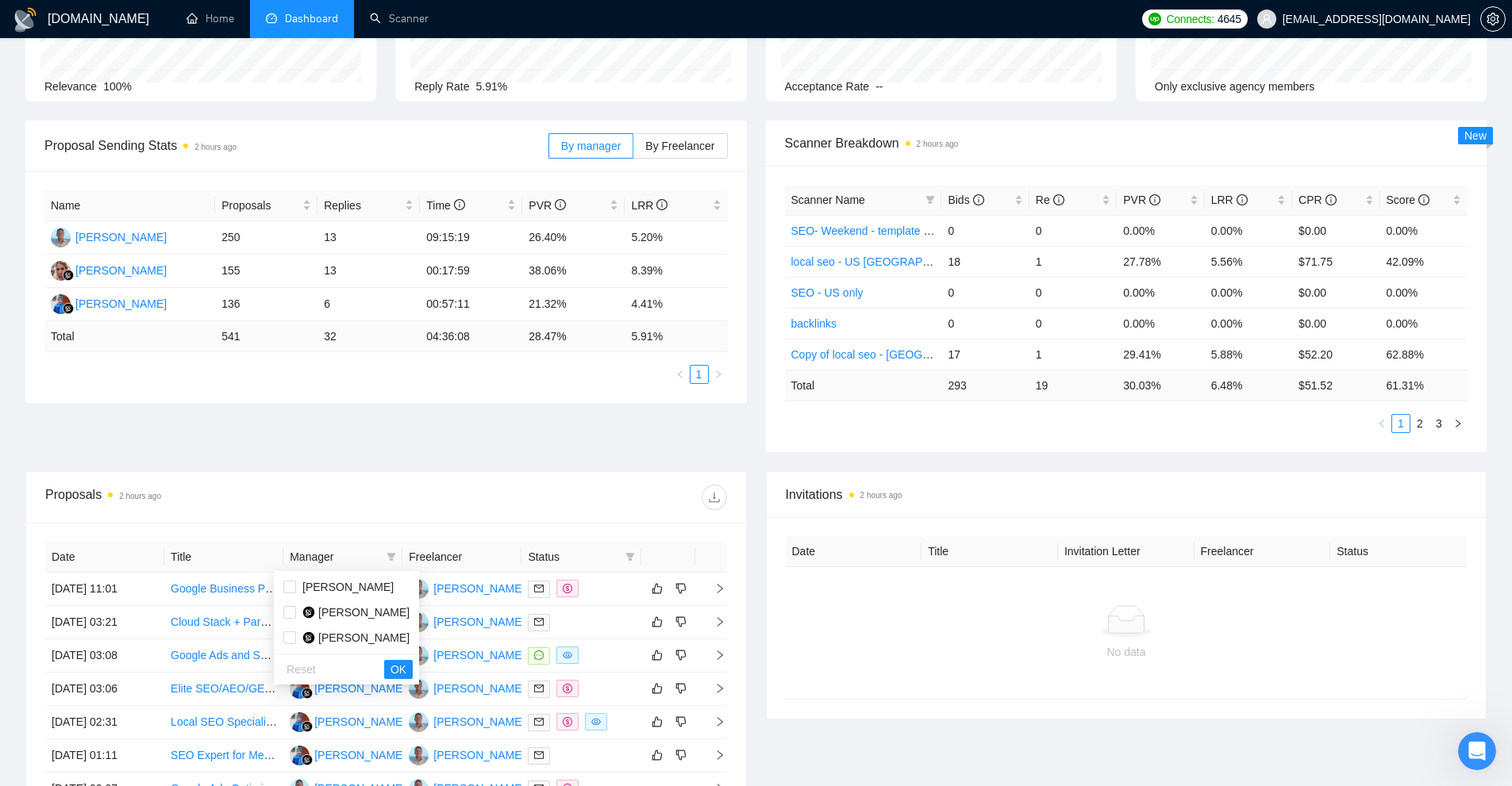
scroll to position [317, 0]
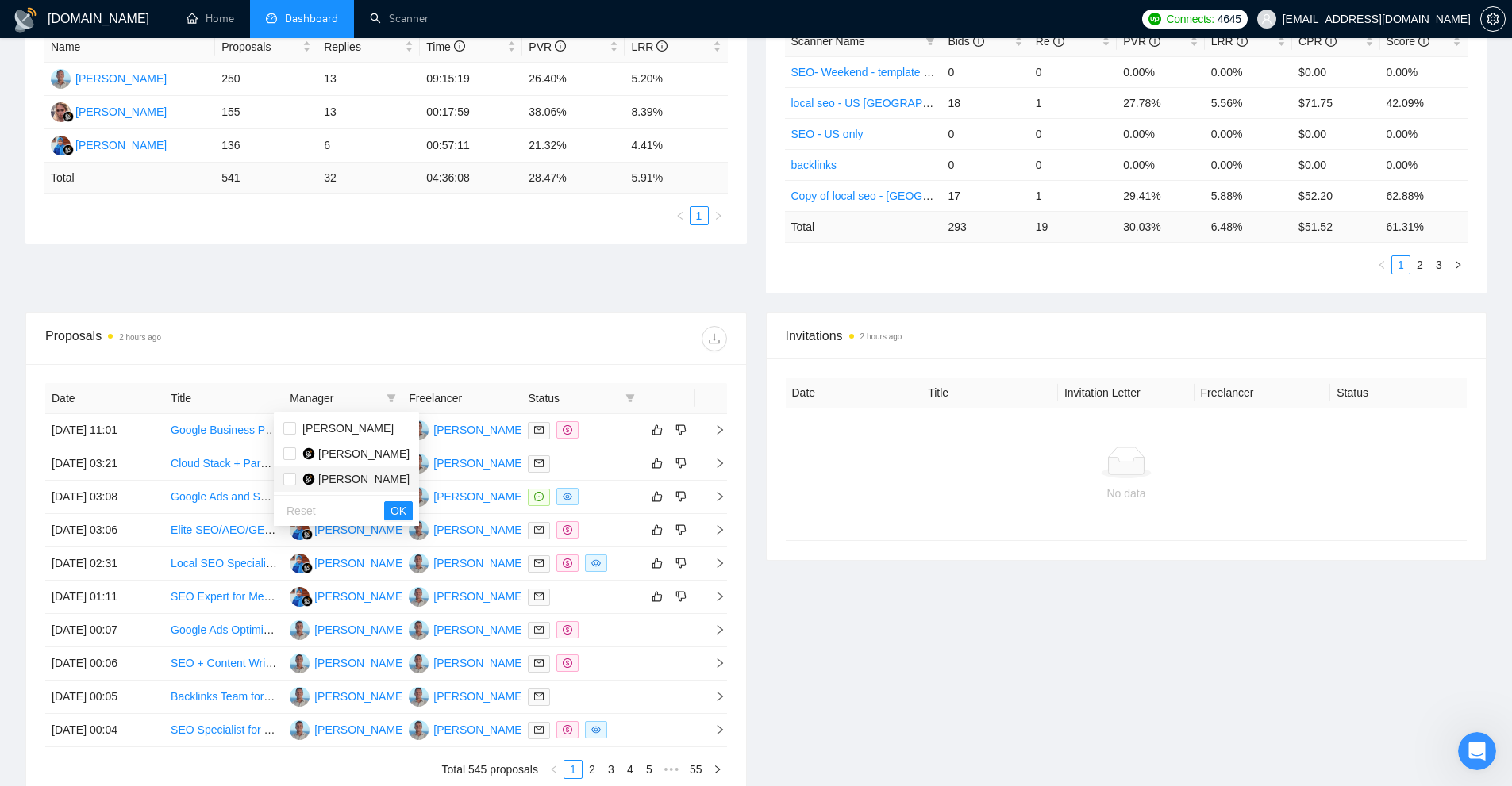
click at [326, 477] on span "Karina Galieva" at bounding box center [363, 479] width 91 height 12
checkbox input "true"
click at [337, 455] on span "Emah Nurmala" at bounding box center [363, 454] width 91 height 12
checkbox input "true"
click at [391, 510] on span "OK" at bounding box center [399, 510] width 16 height 18
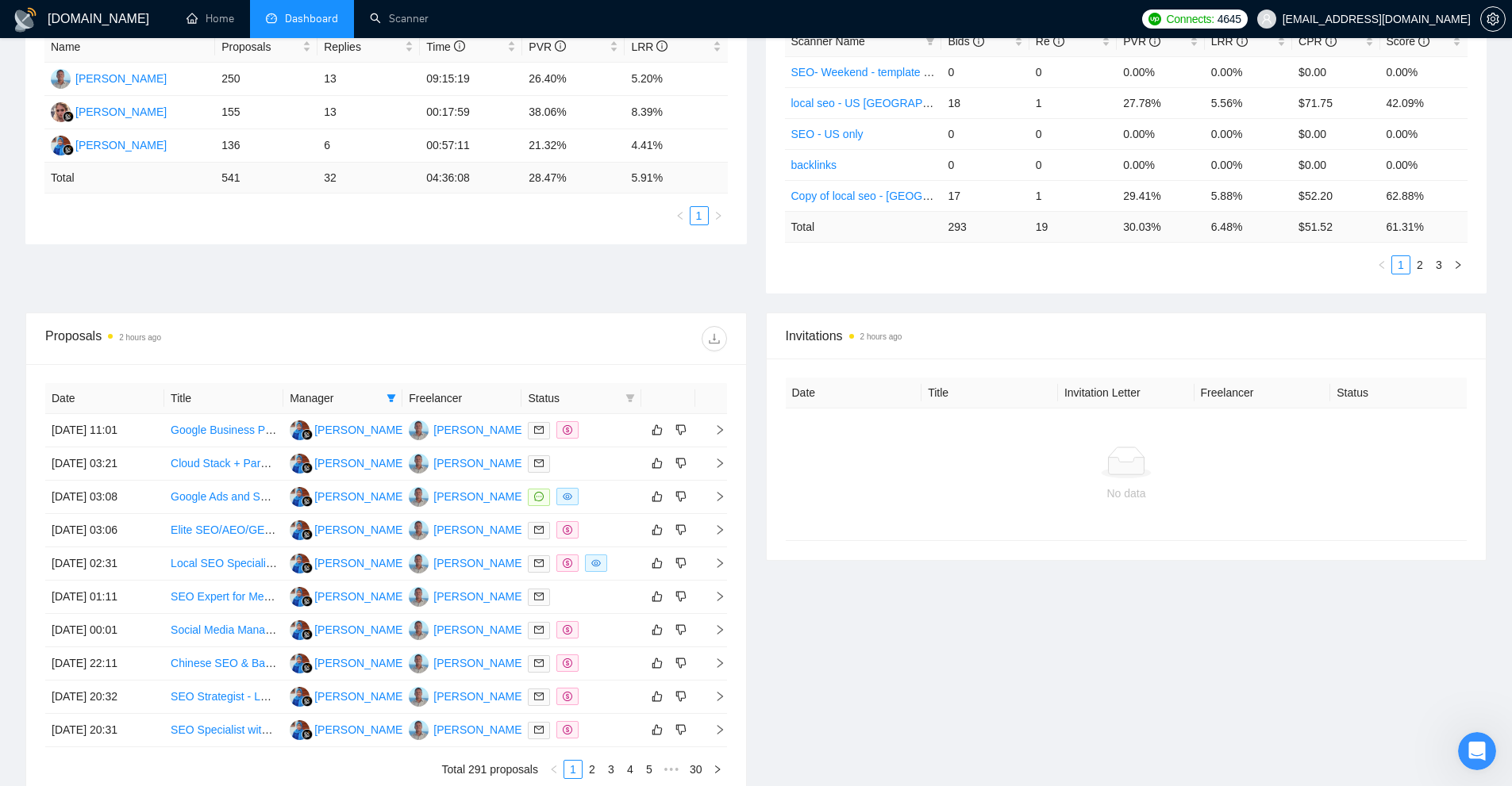
click at [627, 400] on icon "filter" at bounding box center [630, 397] width 10 height 10
click at [598, 425] on span "Chat" at bounding box center [589, 428] width 76 height 18
checkbox input "true"
click at [619, 485] on span "OK" at bounding box center [617, 486] width 16 height 18
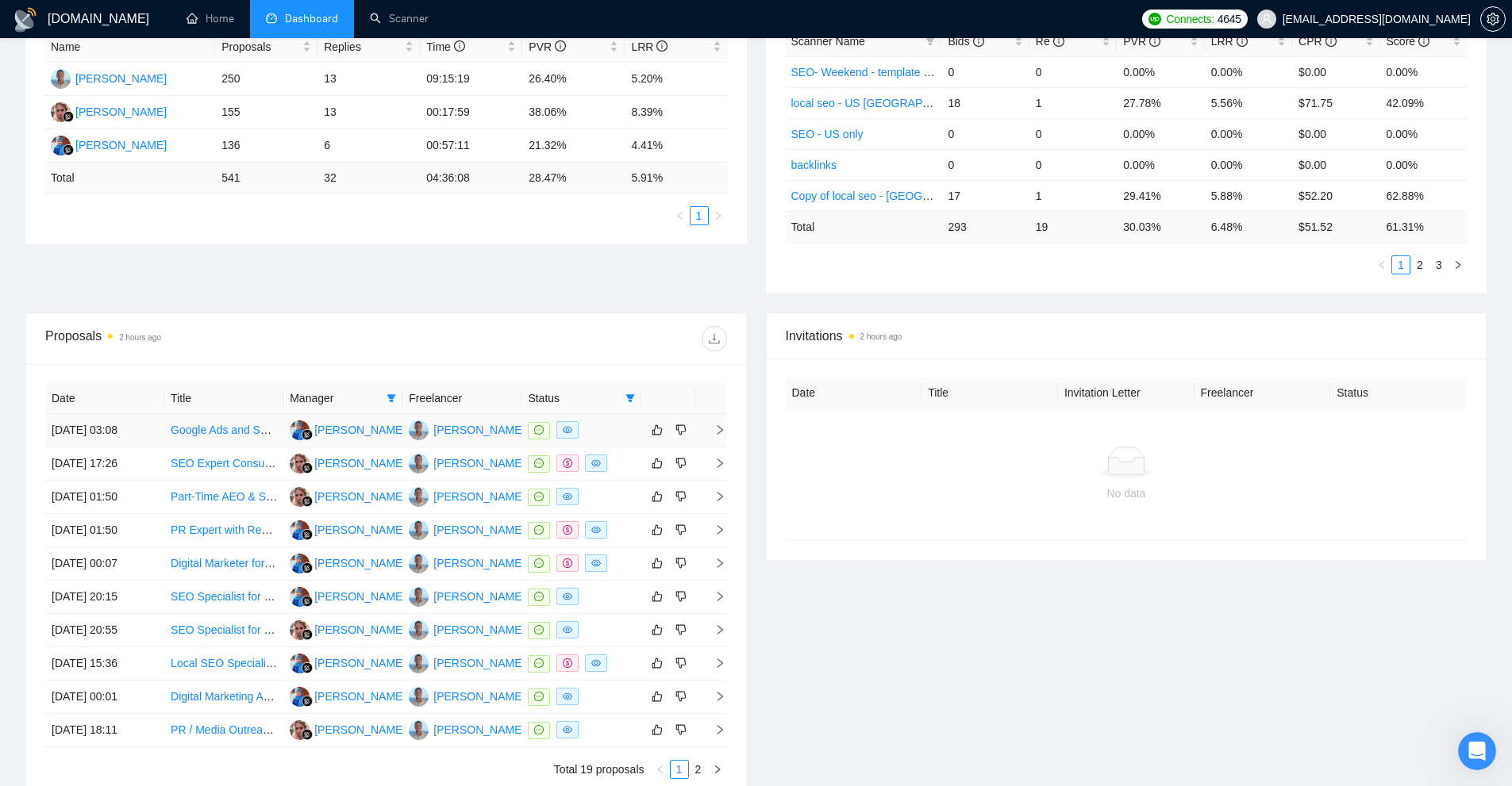
click at [364, 443] on td "Emah Nurmala" at bounding box center [343, 431] width 119 height 34
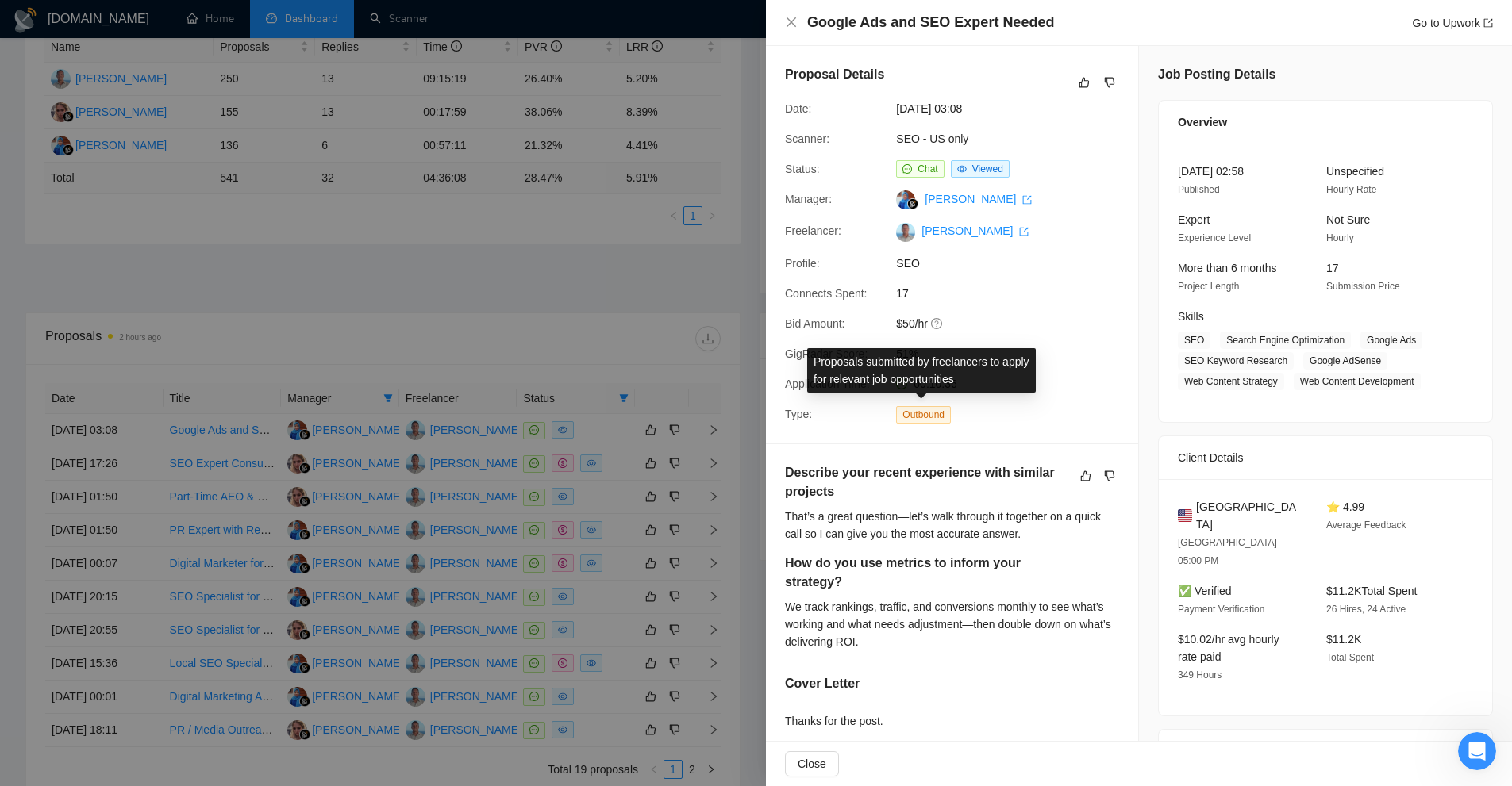
scroll to position [276, 0]
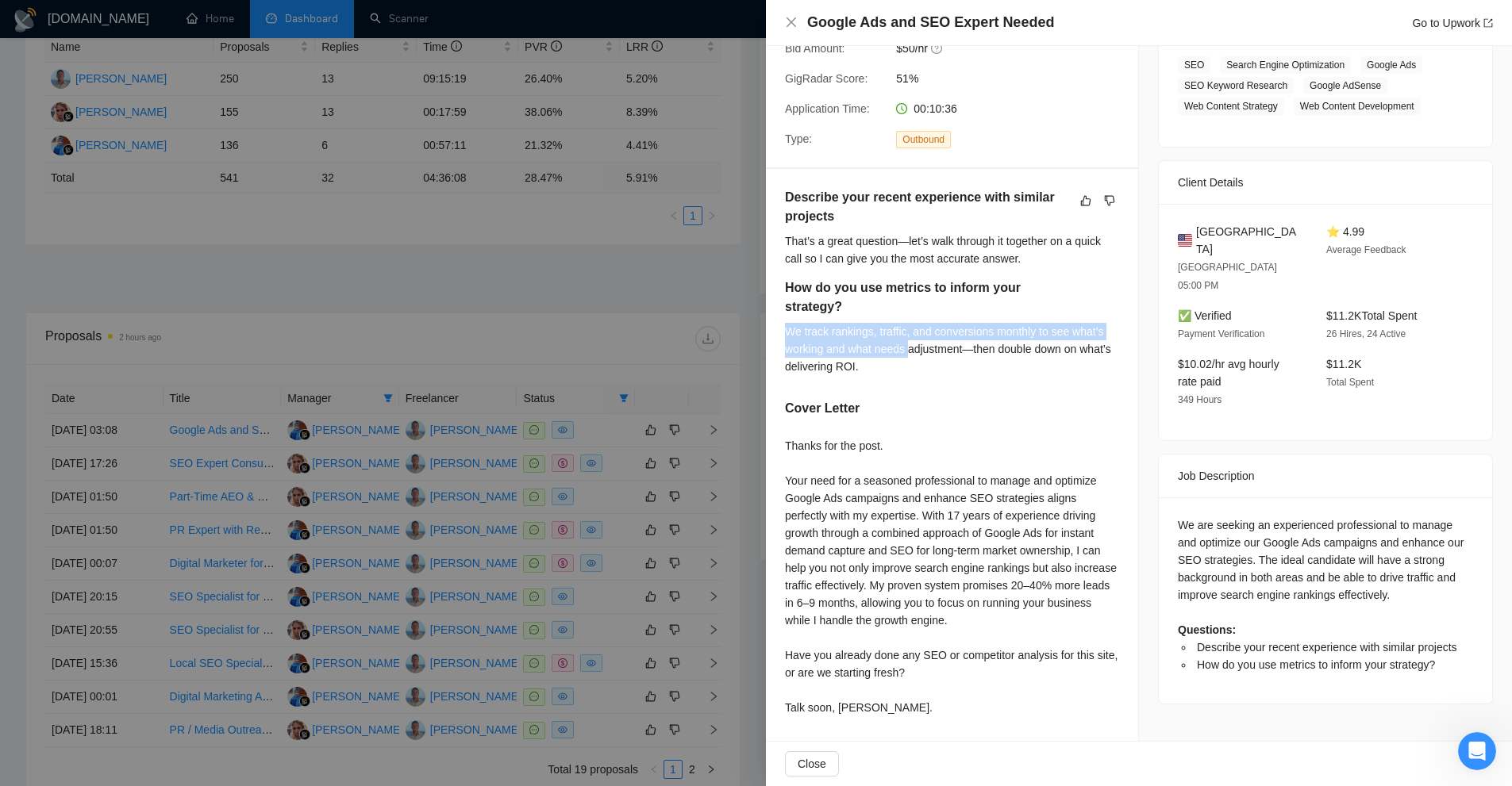
drag, startPoint x: 908, startPoint y: 354, endPoint x: 770, endPoint y: 321, distance: 141.9
click at [770, 321] on div "Describe your recent experience with similar projects That’s a great question—l…" at bounding box center [952, 455] width 372 height 572
click at [796, 315] on h5 "How do you use metrics to inform your strategy?" at bounding box center [927, 297] width 285 height 38
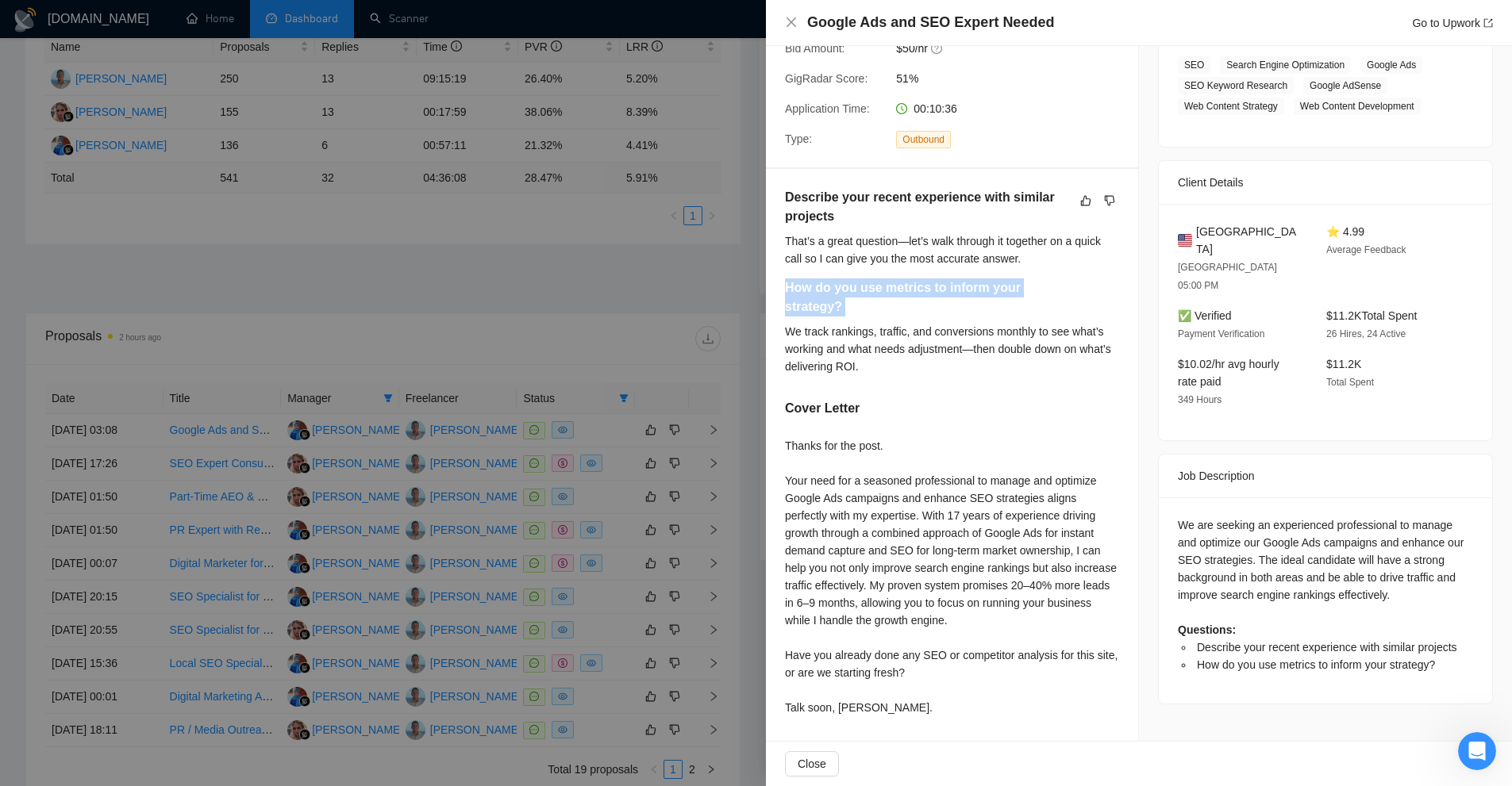
click at [796, 315] on h5 "How do you use metrics to inform your strategy?" at bounding box center [927, 297] width 285 height 38
click at [961, 338] on div "We track rankings, traffic, and conversions monthly to see what’s working and w…" at bounding box center [952, 349] width 334 height 52
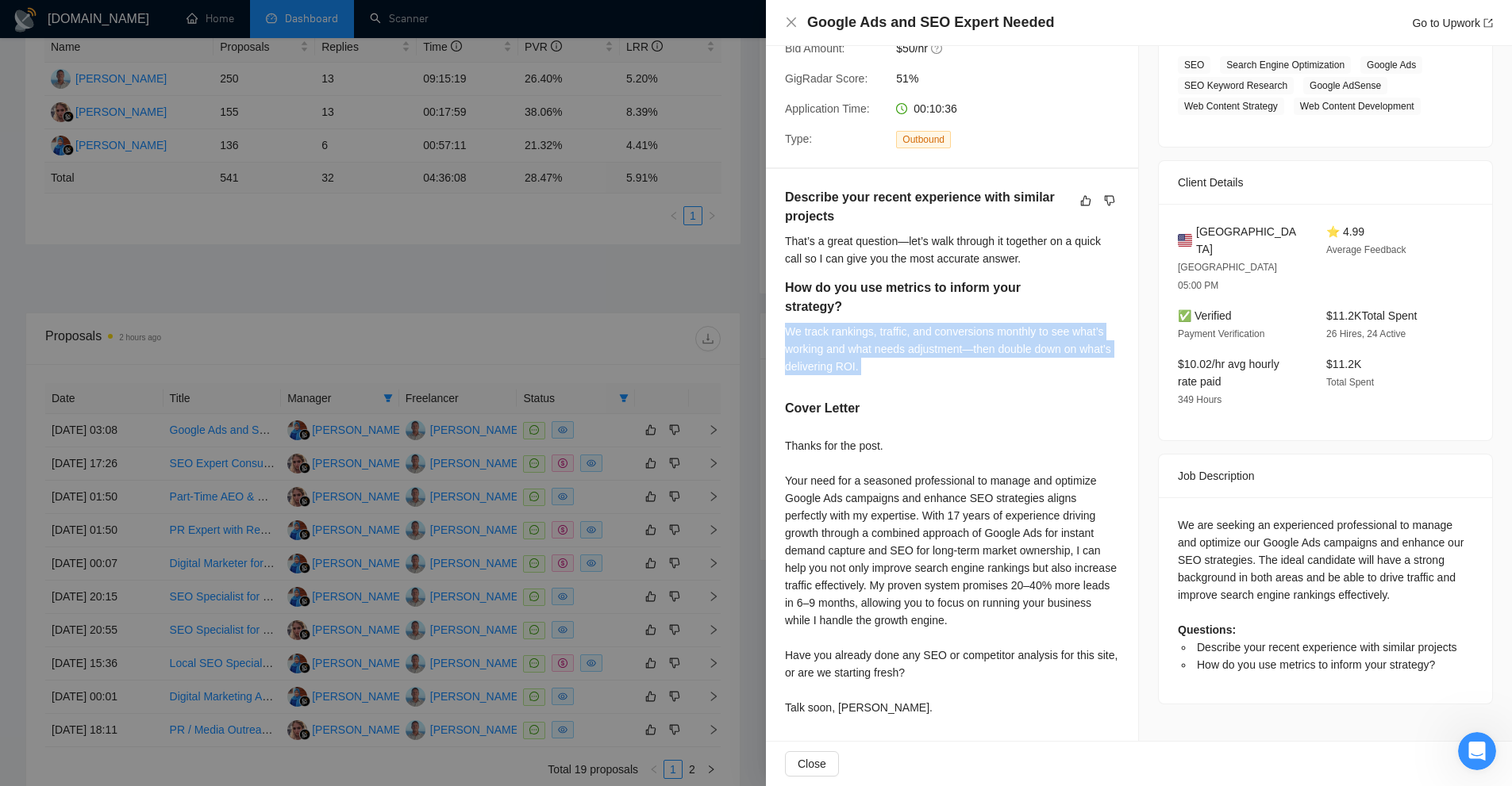
click at [961, 338] on div "We track rankings, traffic, and conversions monthly to see what’s working and w…" at bounding box center [952, 349] width 334 height 52
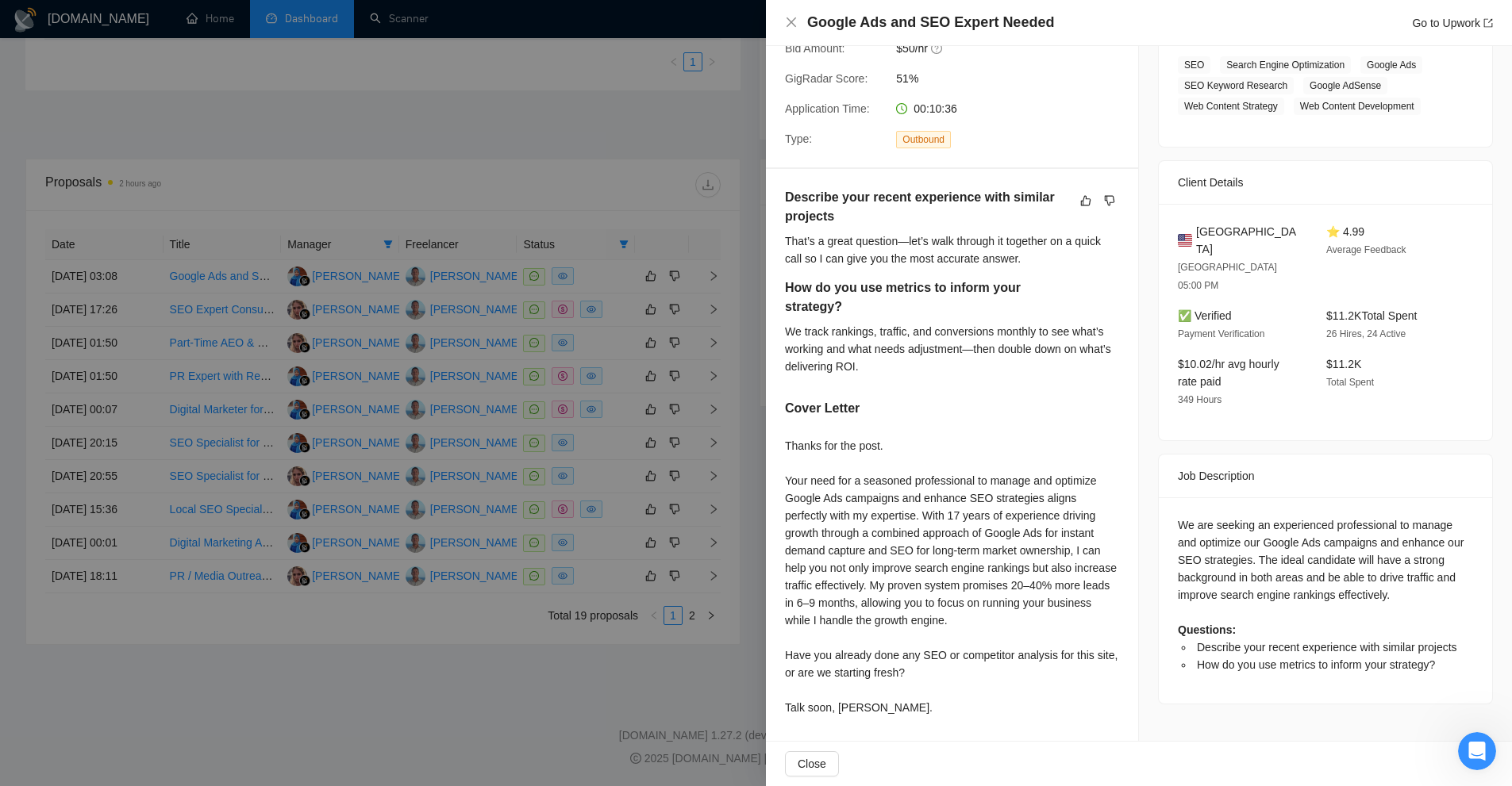
click at [982, 408] on div "Cover Letter" at bounding box center [952, 412] width 334 height 26
click at [662, 389] on div at bounding box center [756, 393] width 1512 height 786
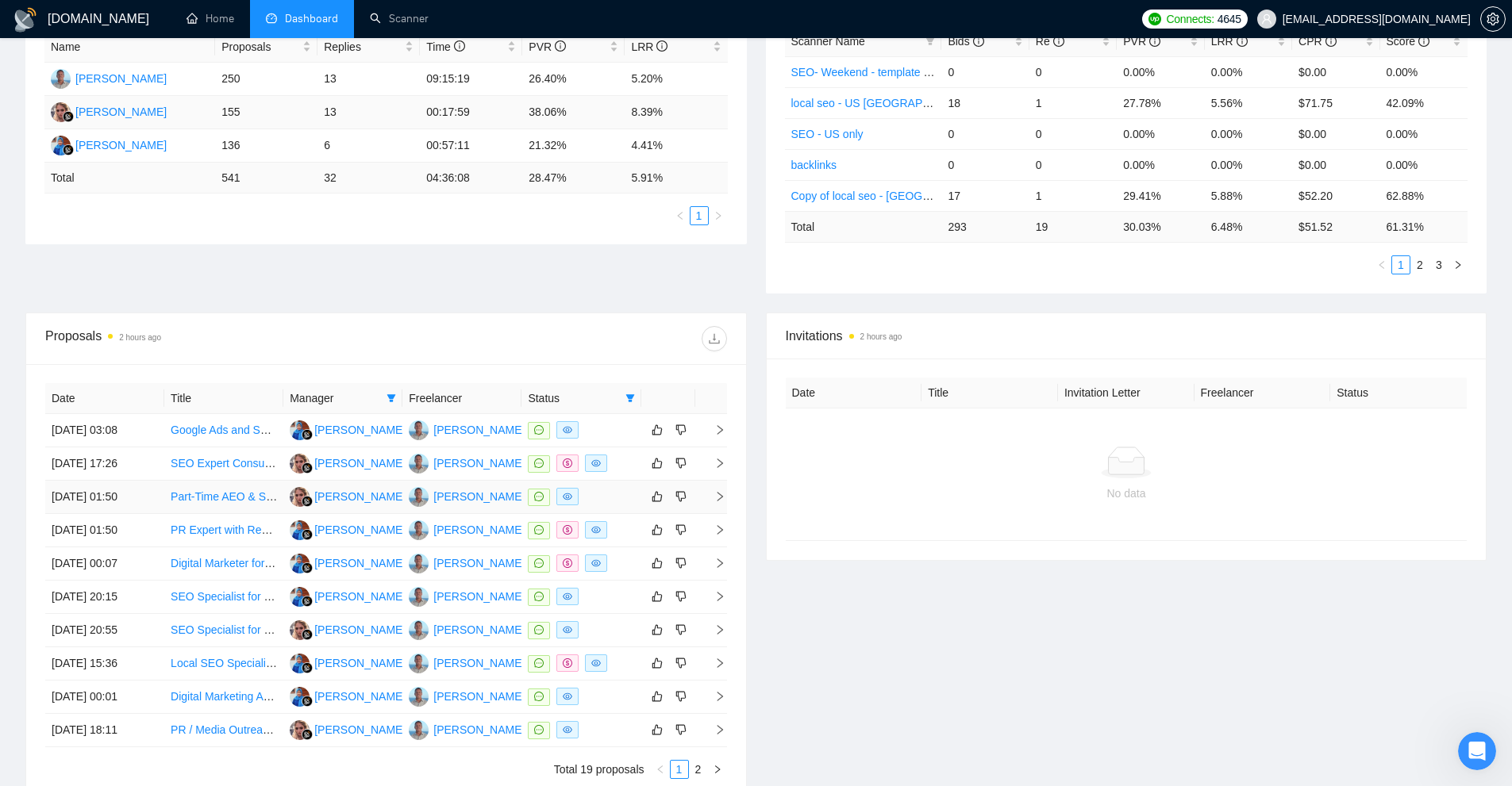
scroll to position [397, 0]
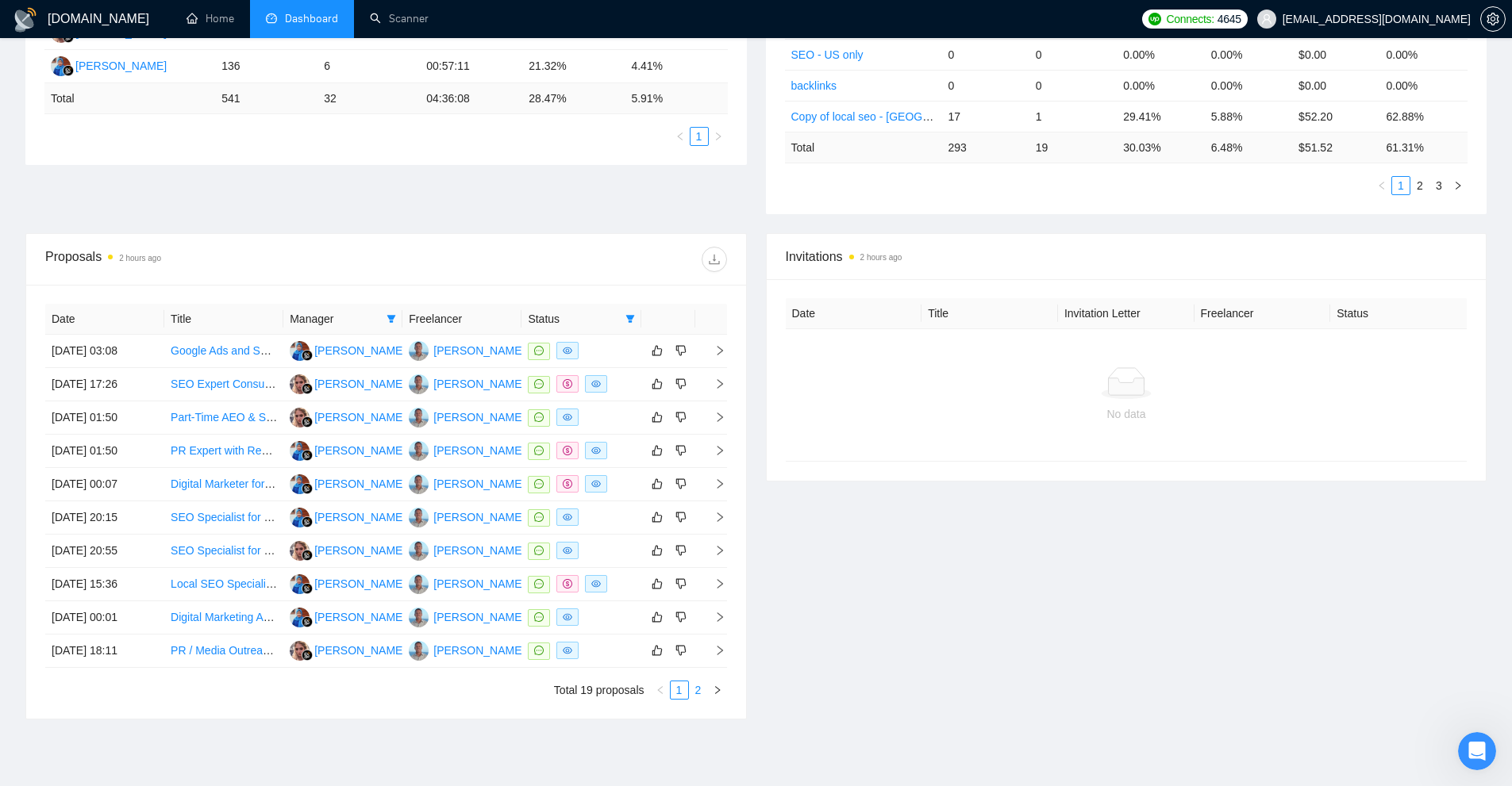
click at [698, 692] on link "2" at bounding box center [698, 690] width 18 height 18
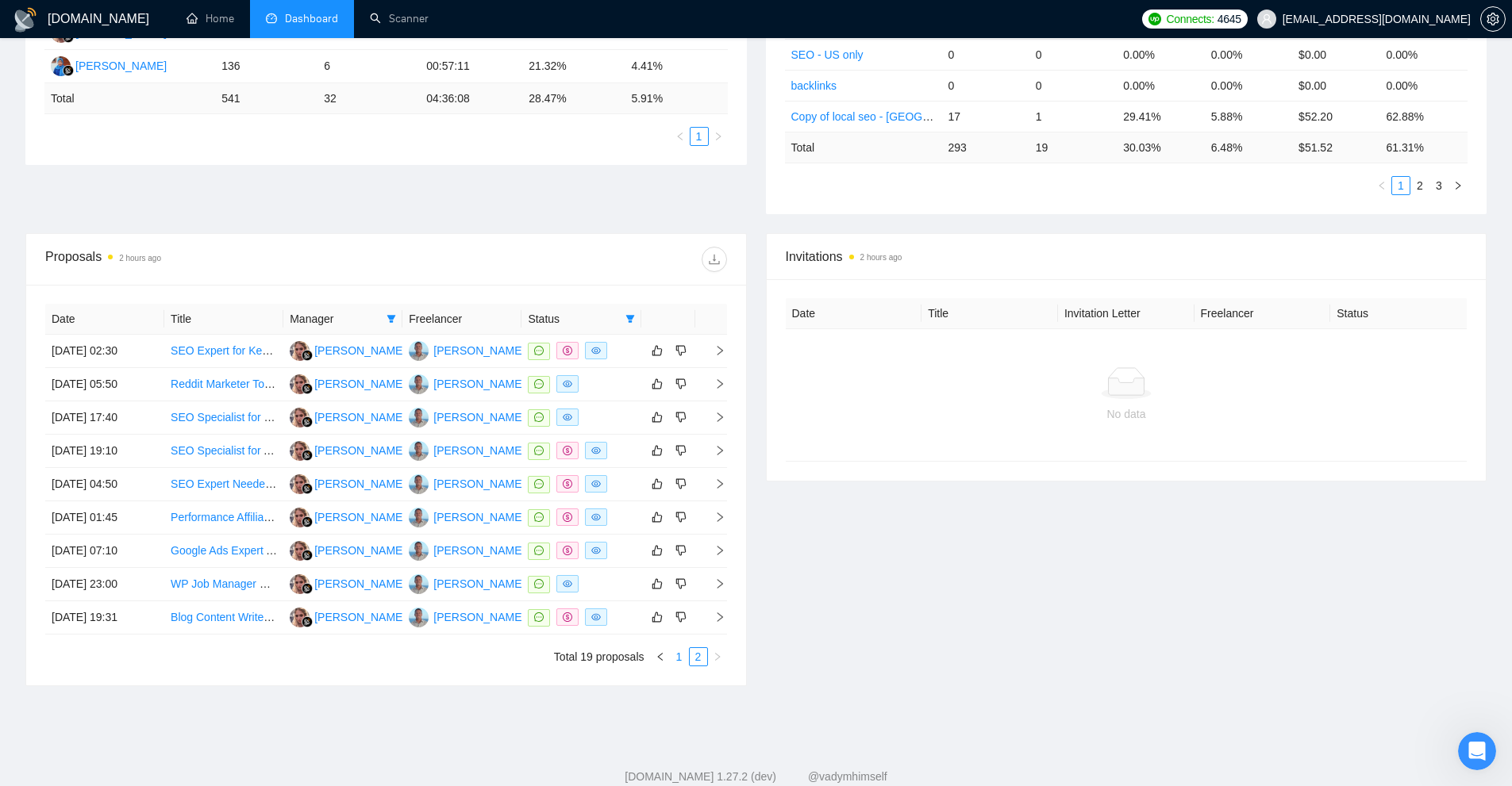
click at [681, 654] on link "1" at bounding box center [680, 657] width 18 height 18
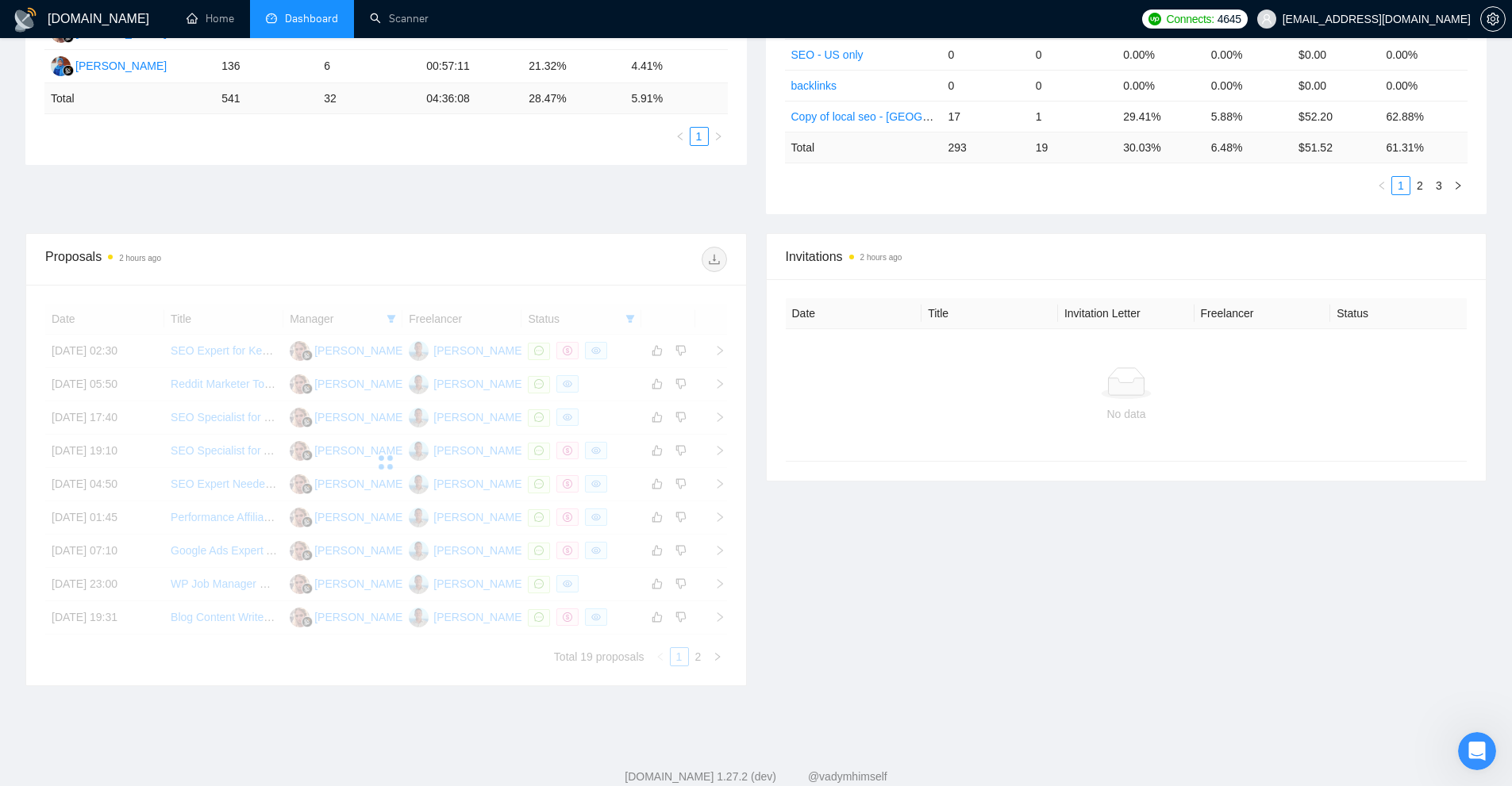
scroll to position [238, 0]
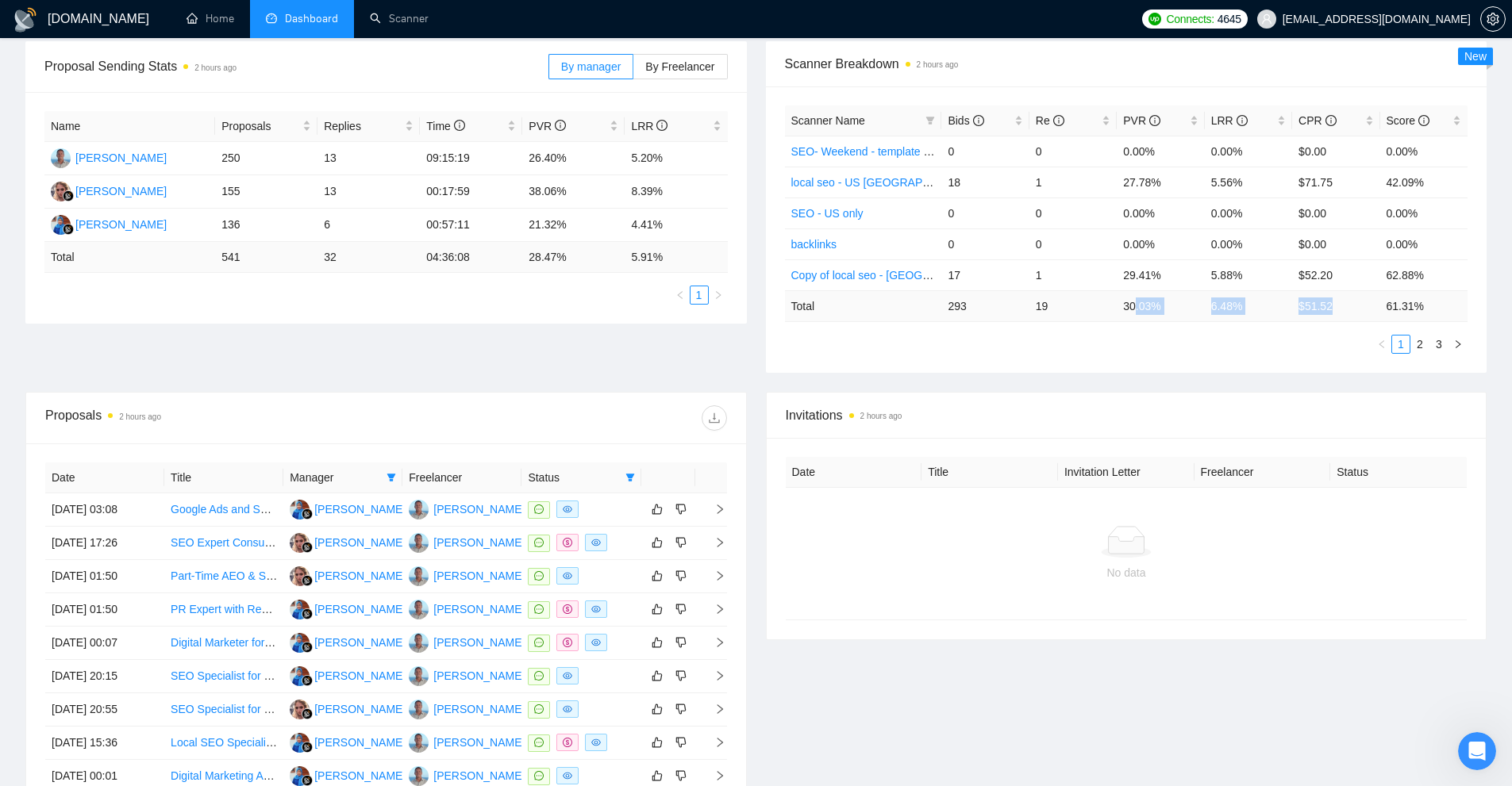
drag, startPoint x: 1361, startPoint y: 306, endPoint x: 1118, endPoint y: 302, distance: 243.0
click at [1121, 302] on tr "Total 293 19 30.03 % 6.48 % $ 51.52 61.31 %" at bounding box center [1126, 306] width 683 height 31
click at [1117, 332] on div "Scanner Name Bids Re PVR LRR CPR Score SEO- Weekend - template - US only 0 0 0.…" at bounding box center [1126, 229] width 683 height 248
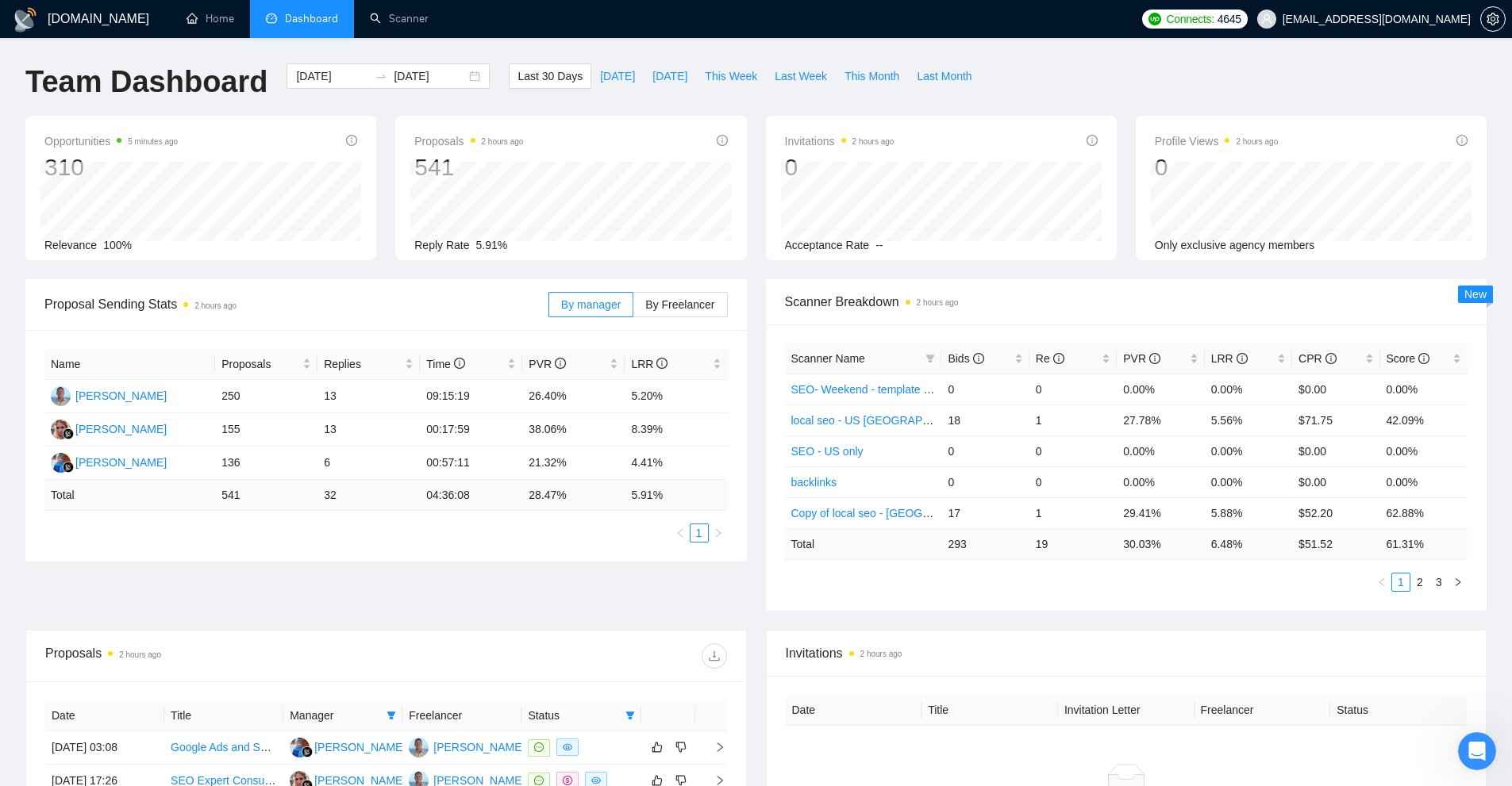
scroll to position [471, 0]
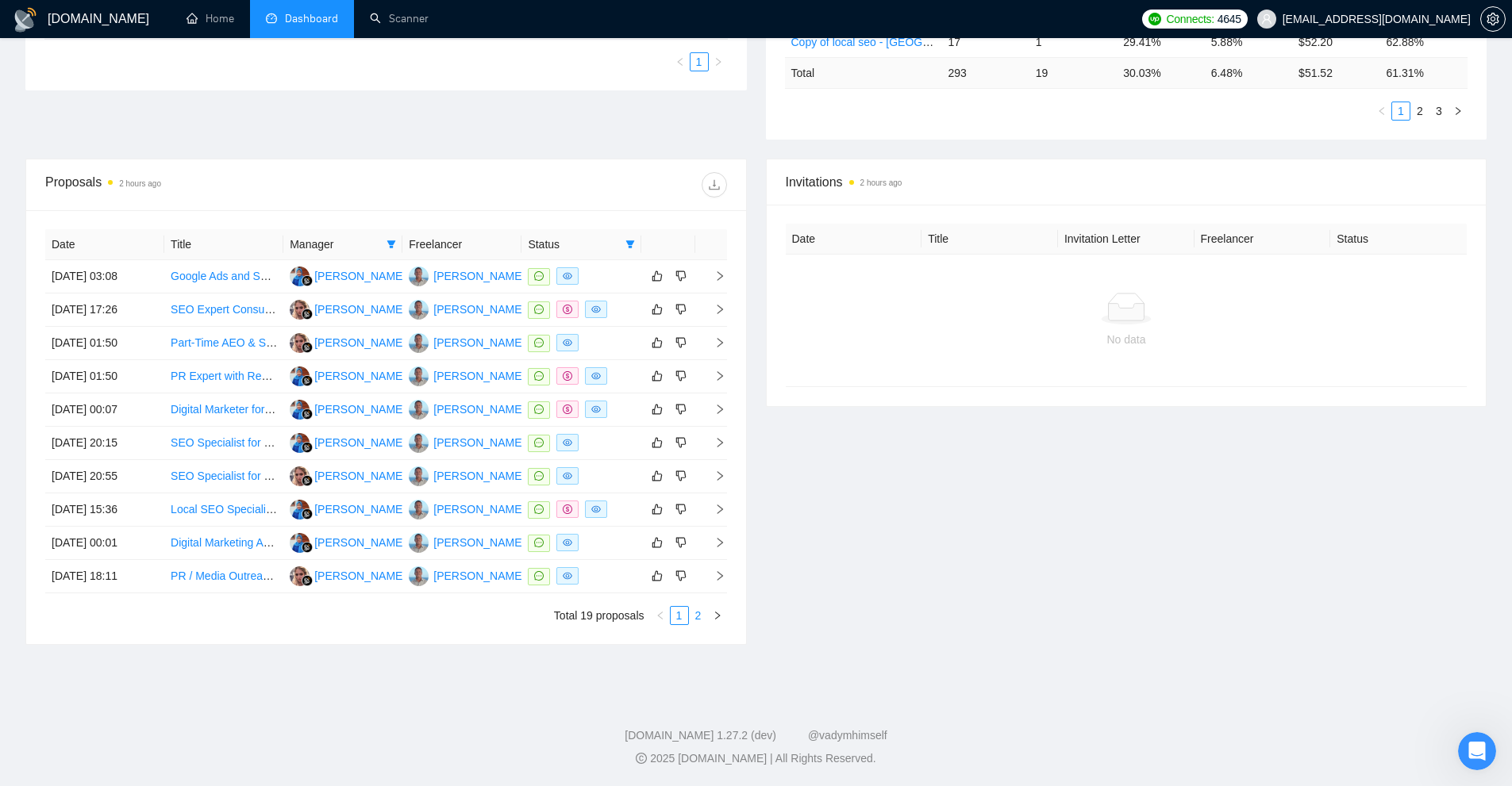
click at [706, 619] on link "2" at bounding box center [698, 616] width 18 height 18
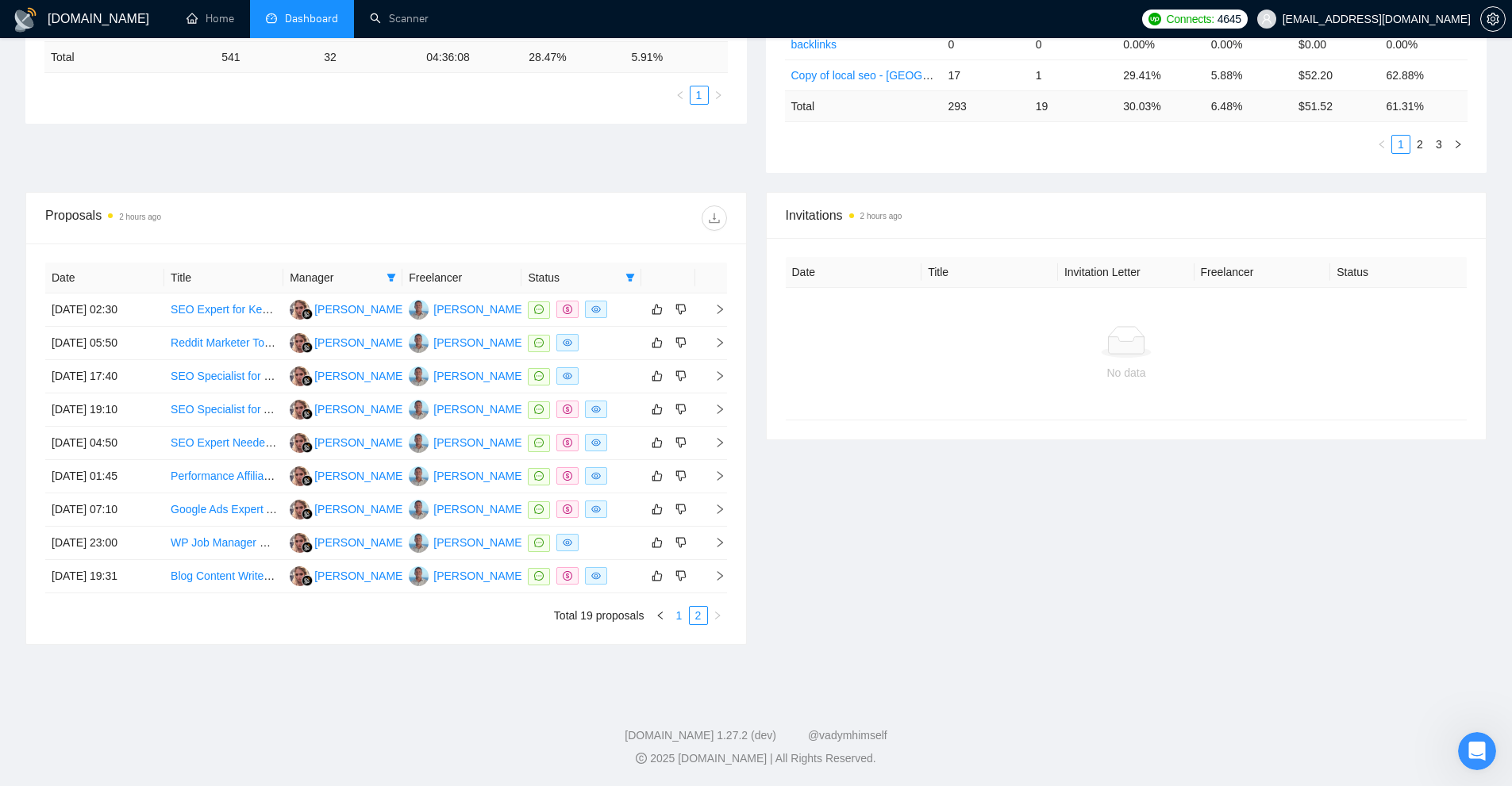
scroll to position [438, 0]
click at [670, 619] on li "1" at bounding box center [680, 616] width 19 height 19
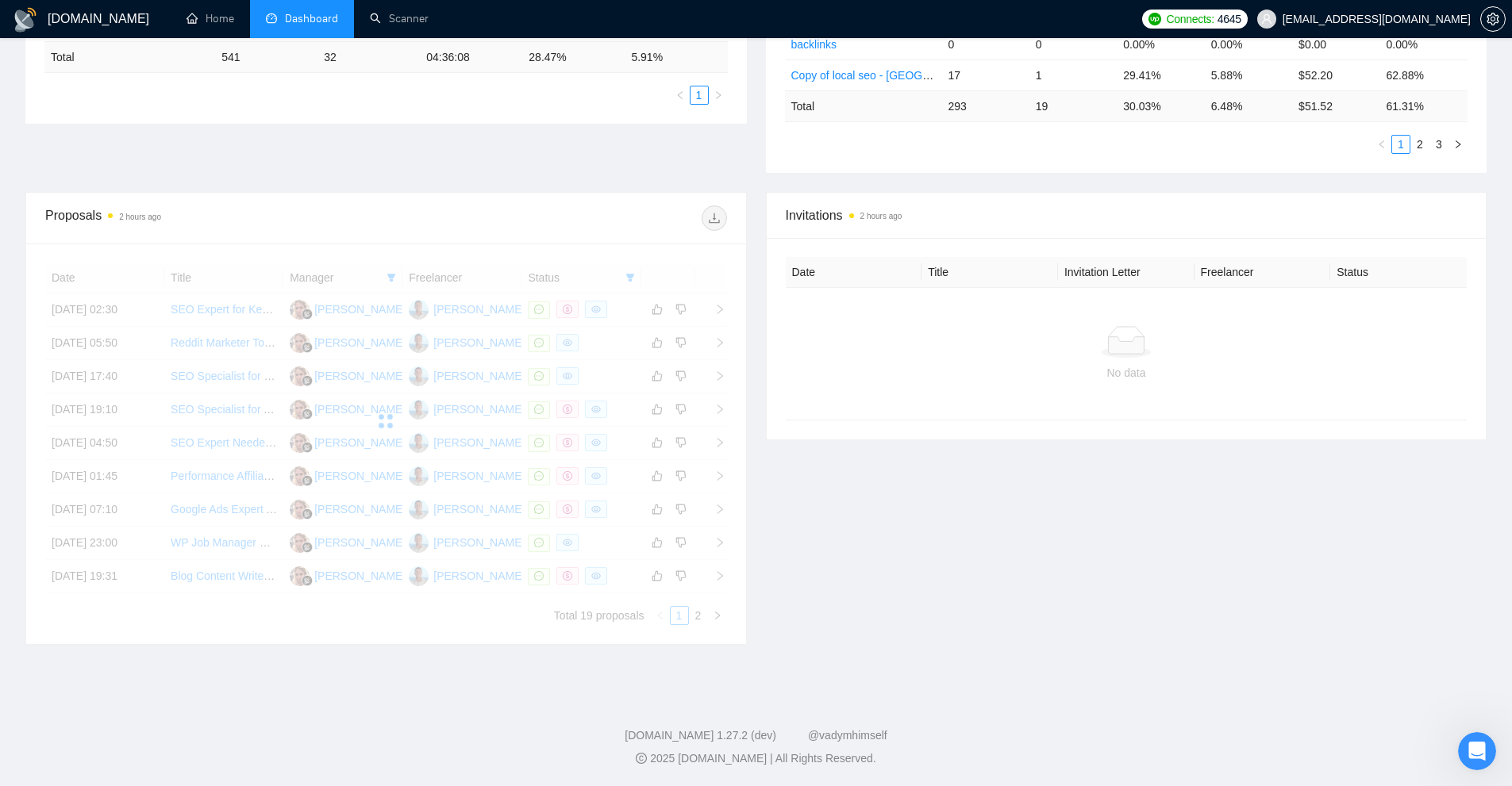
scroll to position [0, 0]
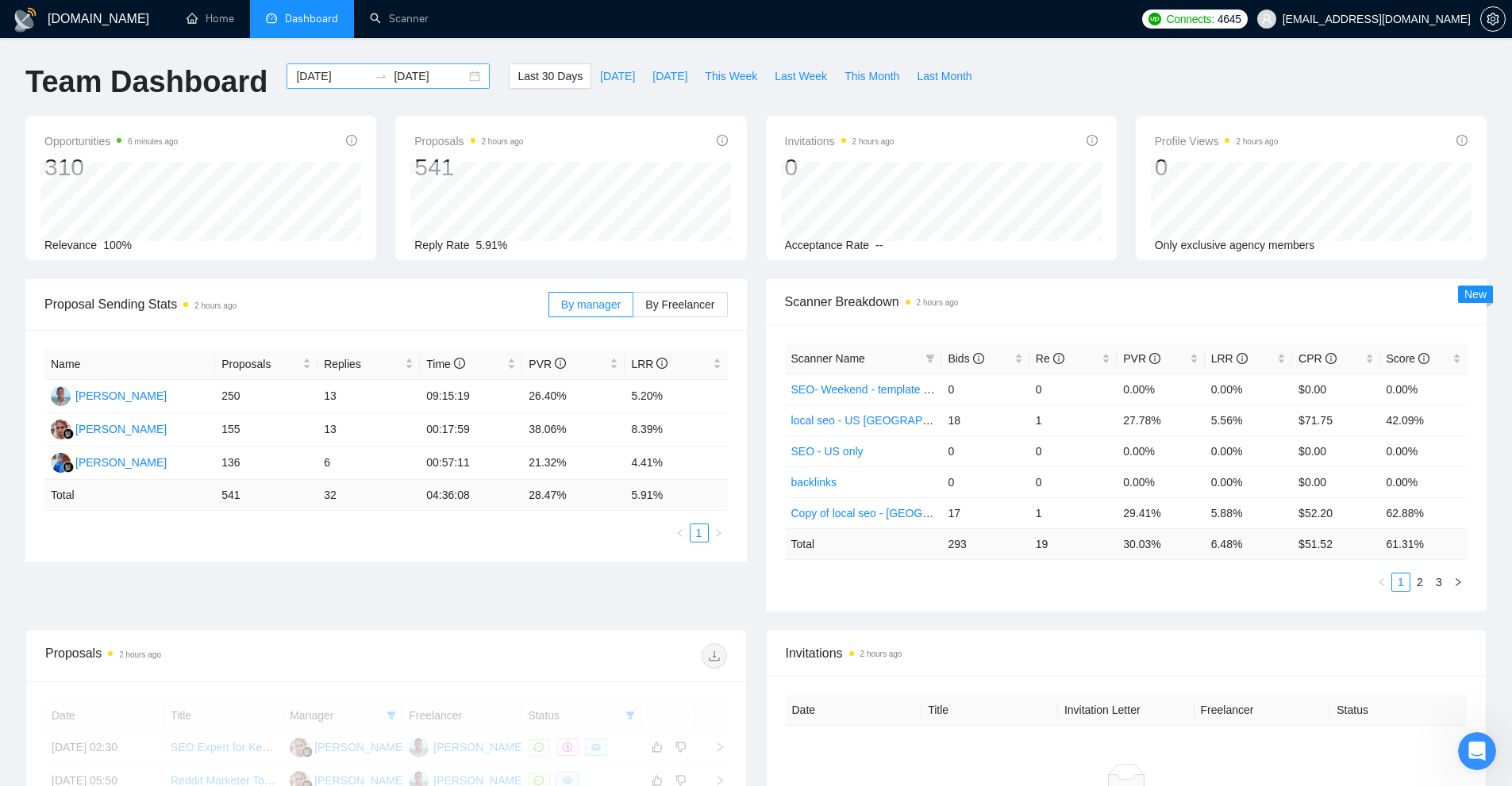
click at [324, 74] on input "[DATE]" at bounding box center [332, 76] width 72 height 18
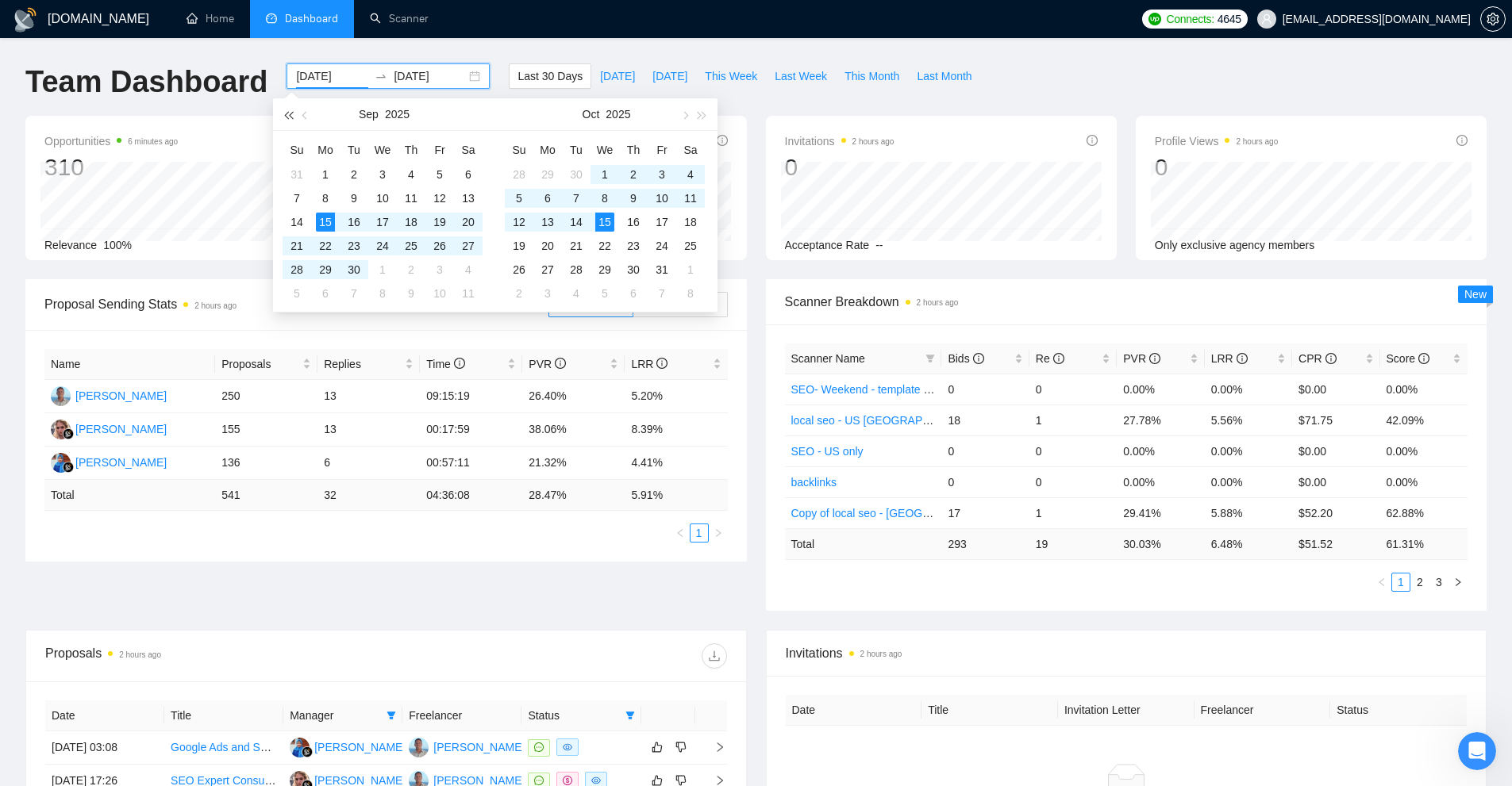
click at [287, 110] on button "button" at bounding box center [288, 114] width 18 height 32
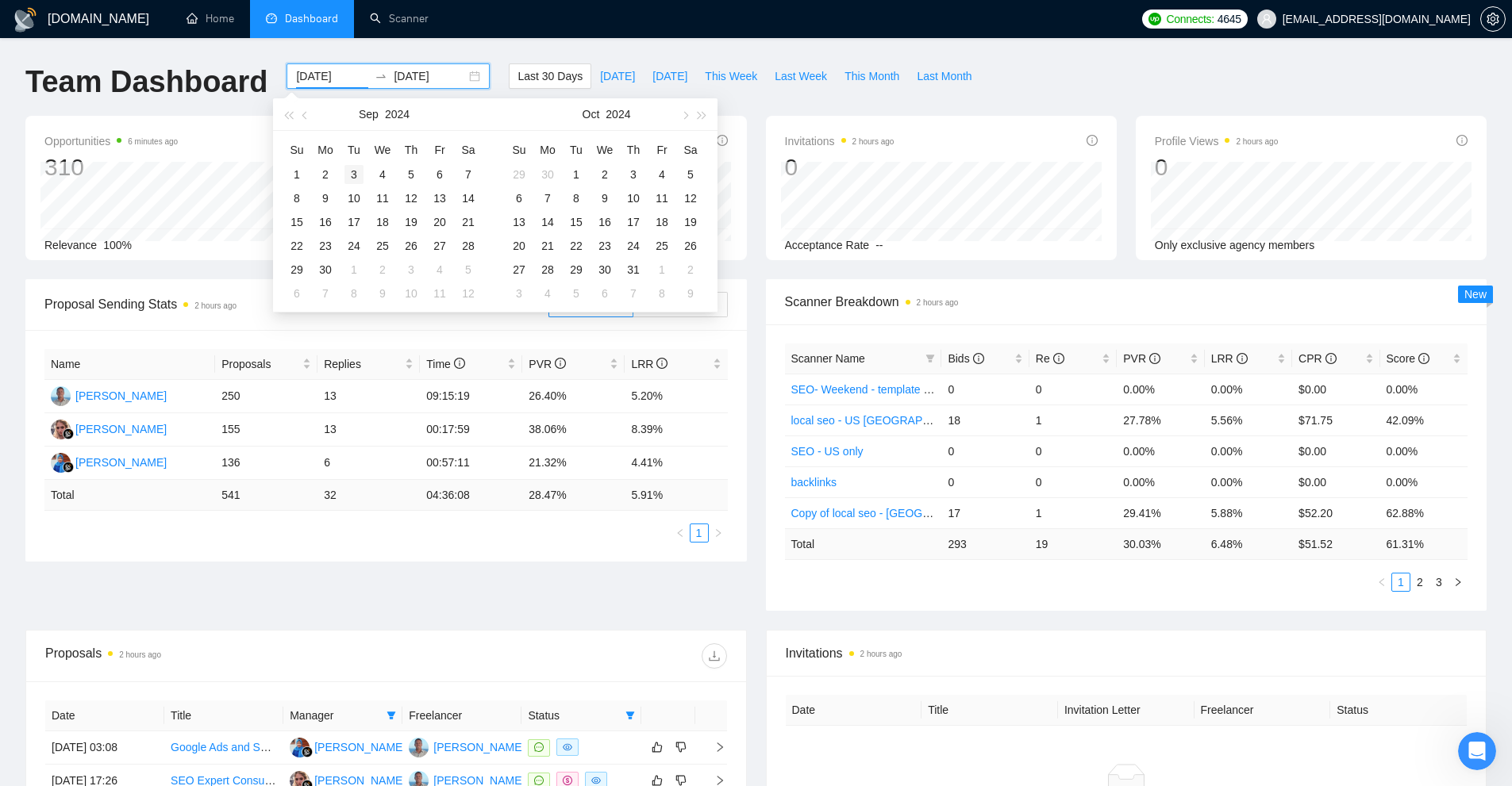
type input "2024-09-03"
click at [350, 169] on div "3" at bounding box center [354, 175] width 19 height 19
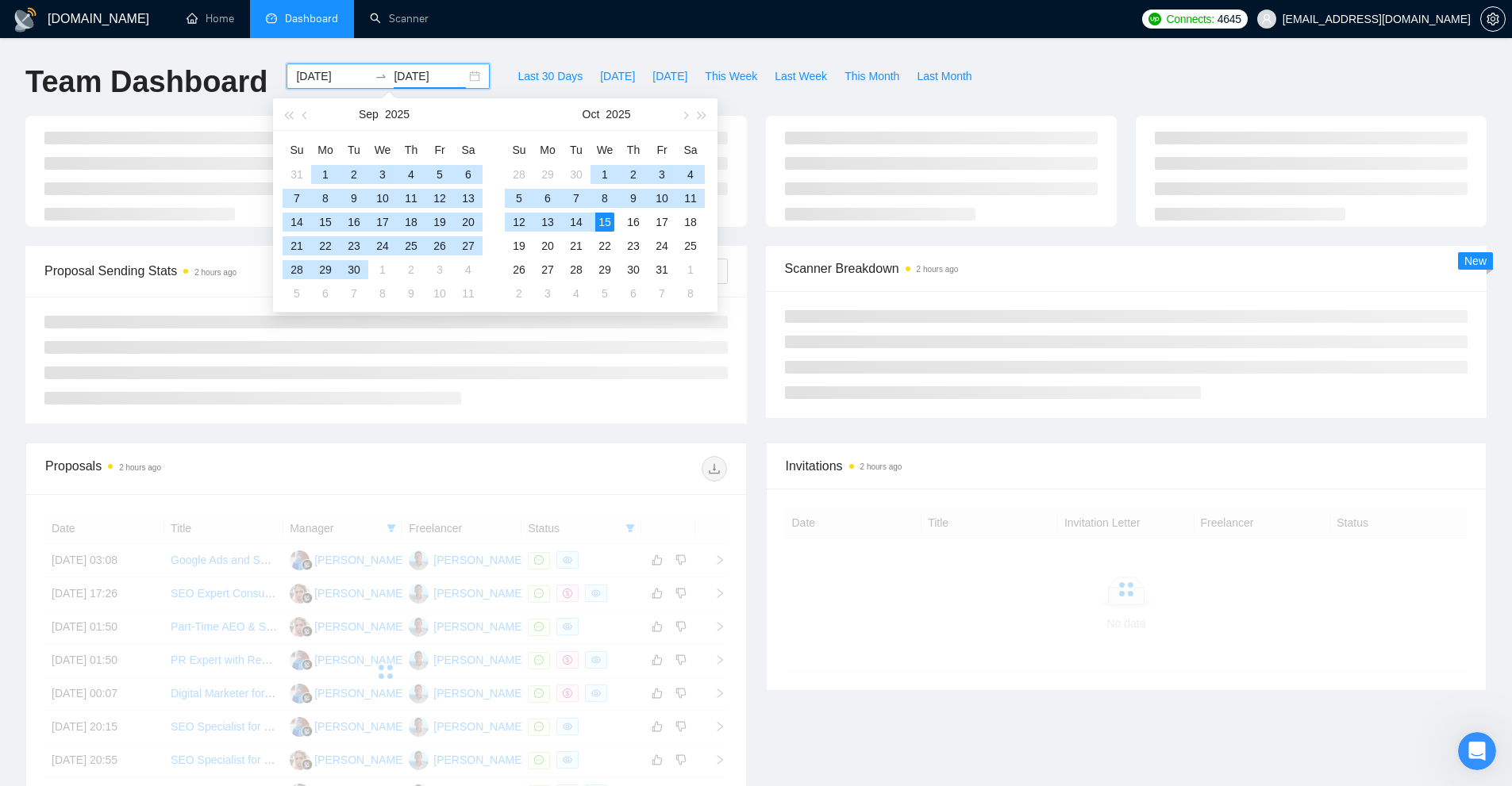
type input "[DATE]"
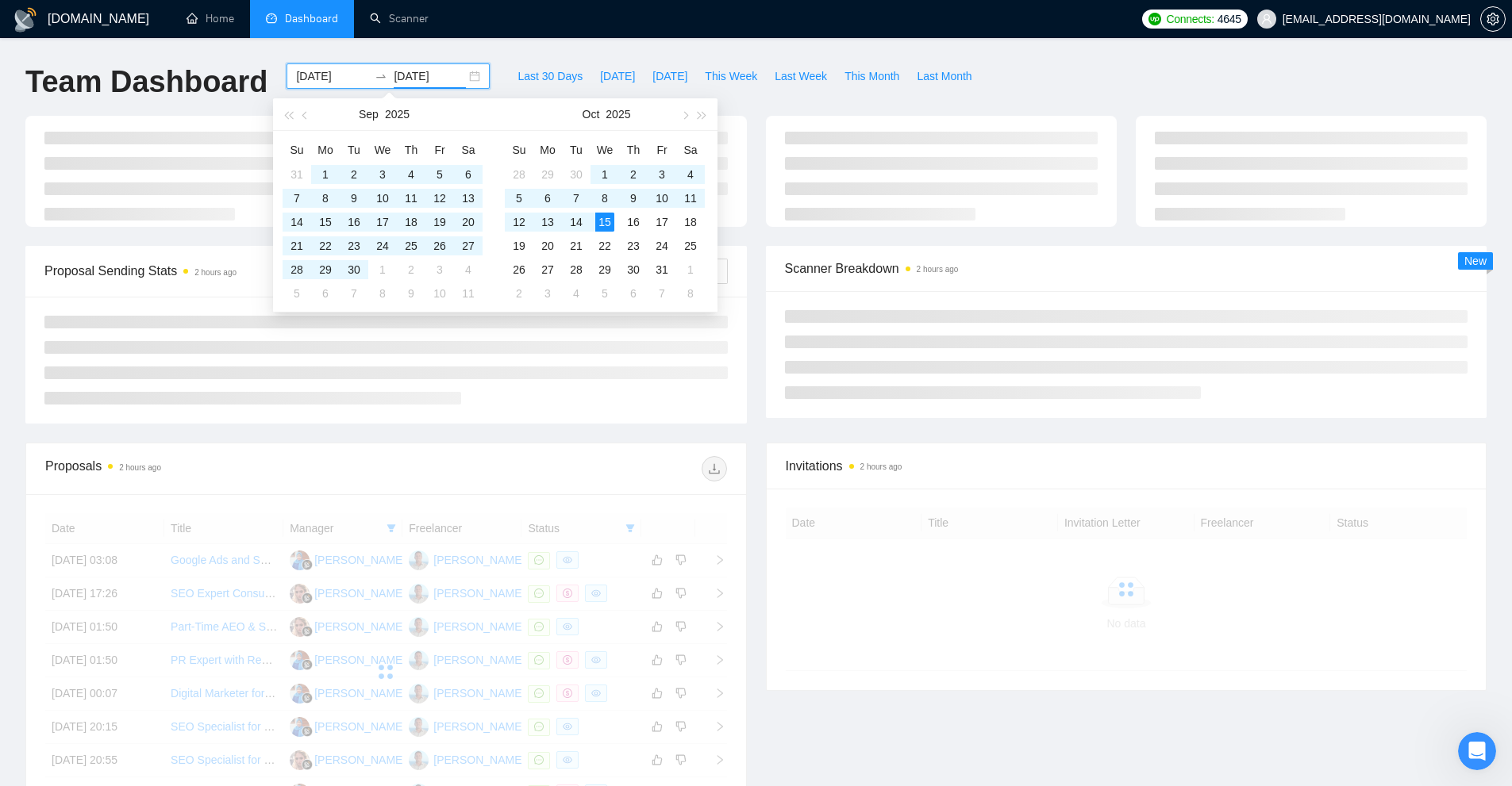
click at [1086, 79] on div "Team Dashboard 2024-09-03 2025-10-15 Last 30 Days Today Yesterday This Week Las…" at bounding box center [756, 89] width 1480 height 52
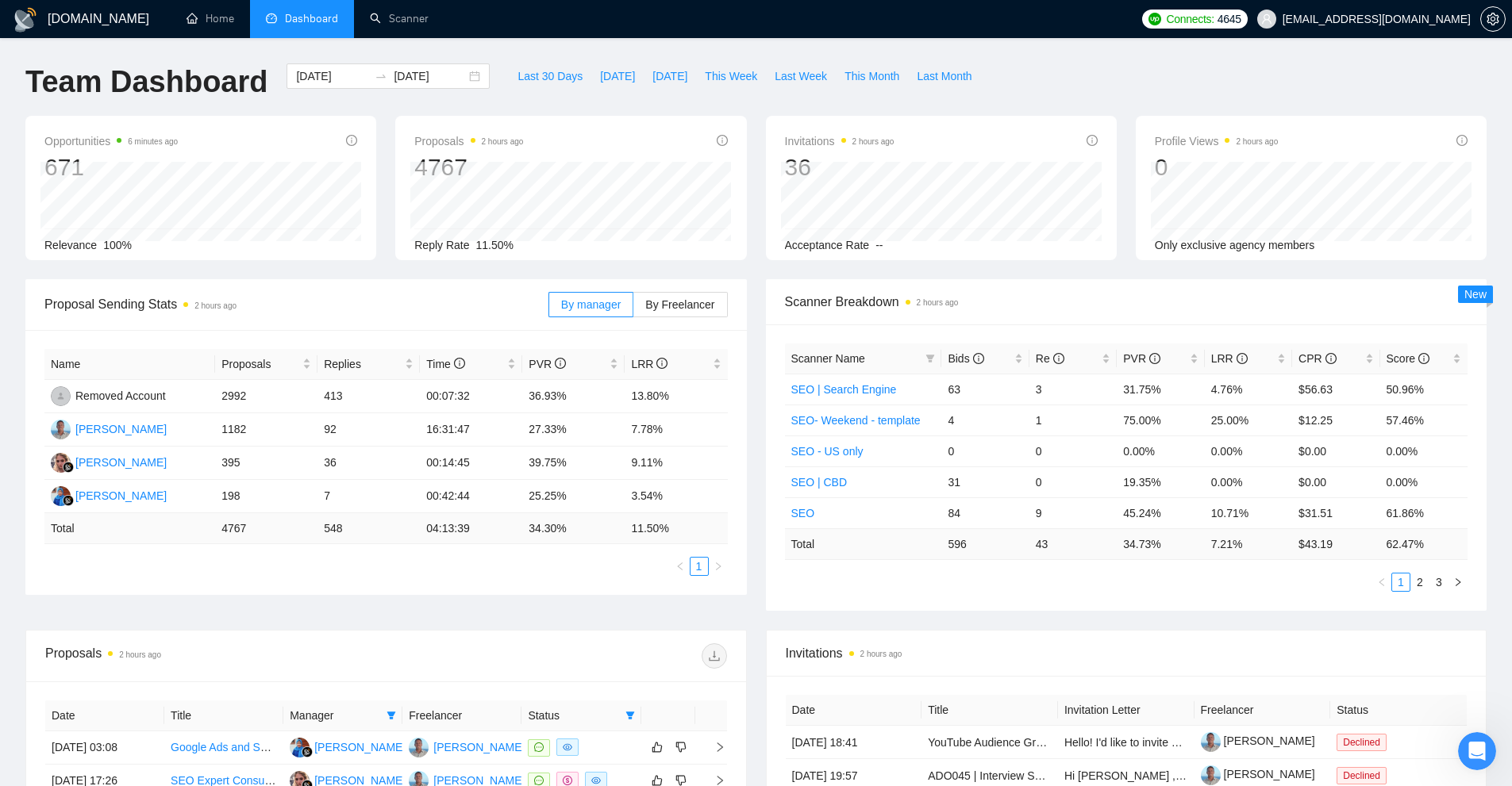
click at [713, 651] on span at bounding box center [714, 655] width 26 height 26
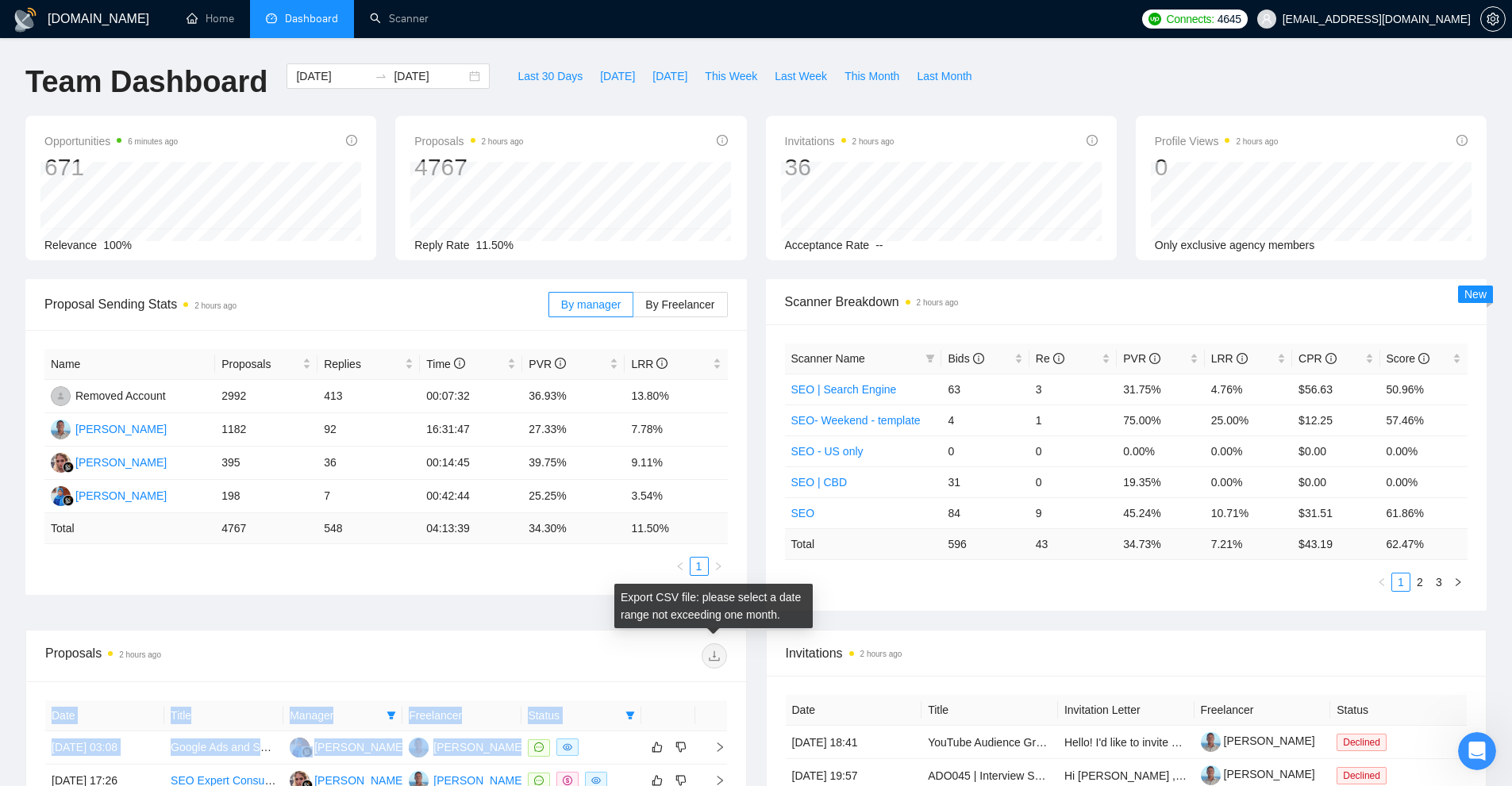
click at [713, 651] on span at bounding box center [714, 655] width 26 height 26
click at [528, 79] on span "Last 30 Days" at bounding box center [551, 76] width 65 height 18
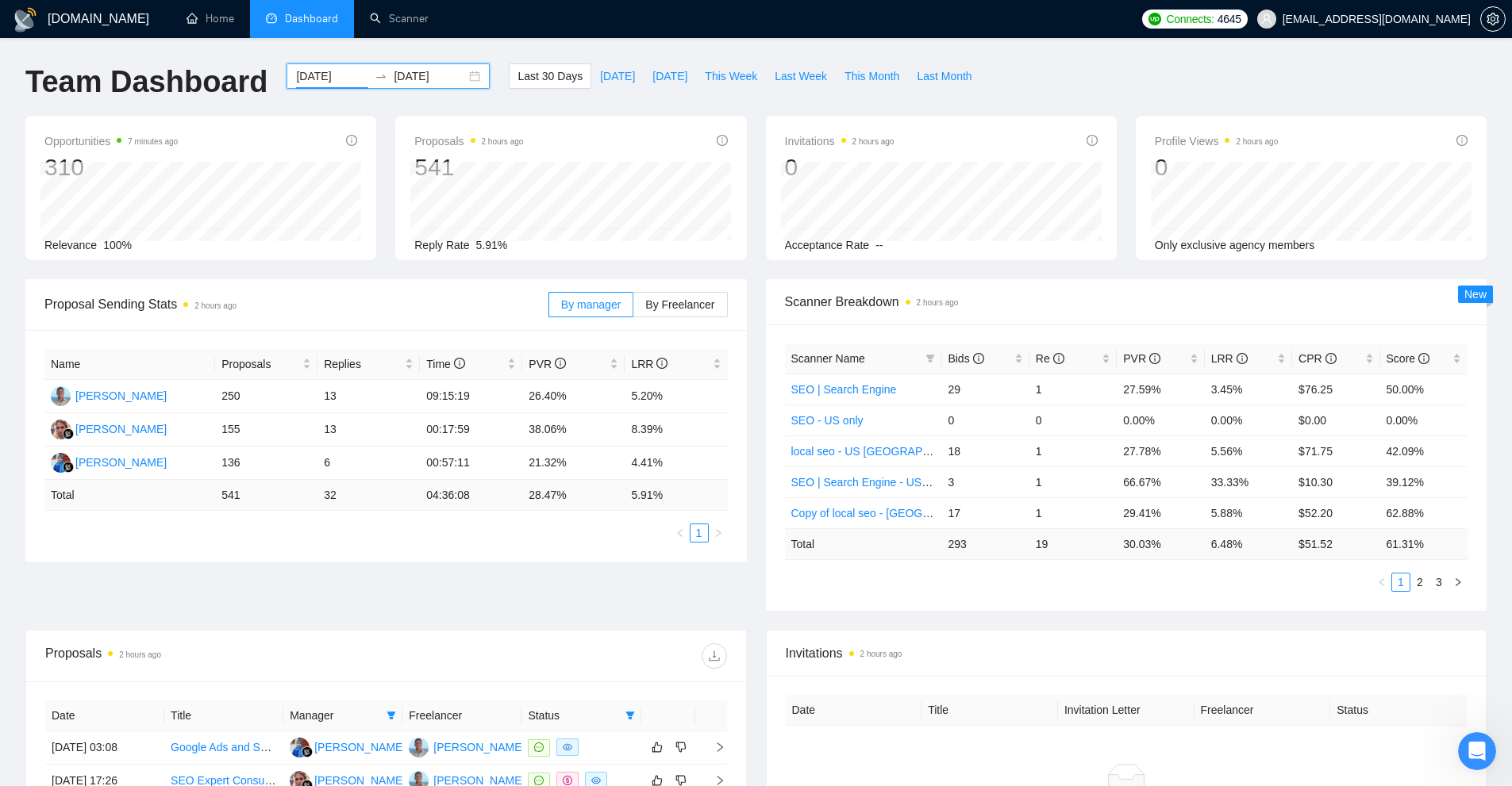
click at [299, 72] on input "[DATE]" at bounding box center [332, 76] width 72 height 18
click at [227, 70] on h1 "Team Dashboard" at bounding box center [147, 82] width 242 height 37
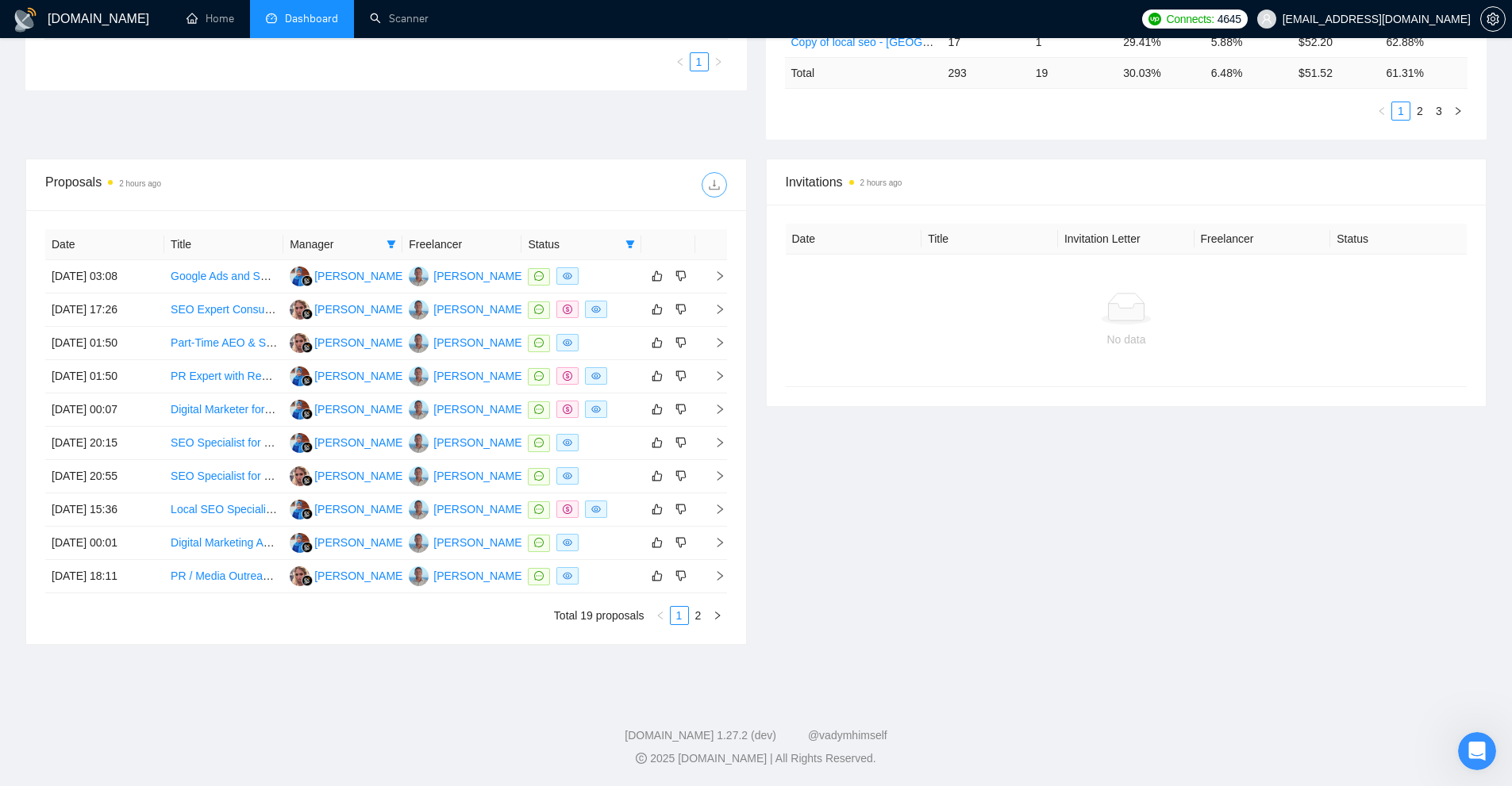
click at [717, 192] on button "button" at bounding box center [714, 185] width 26 height 26
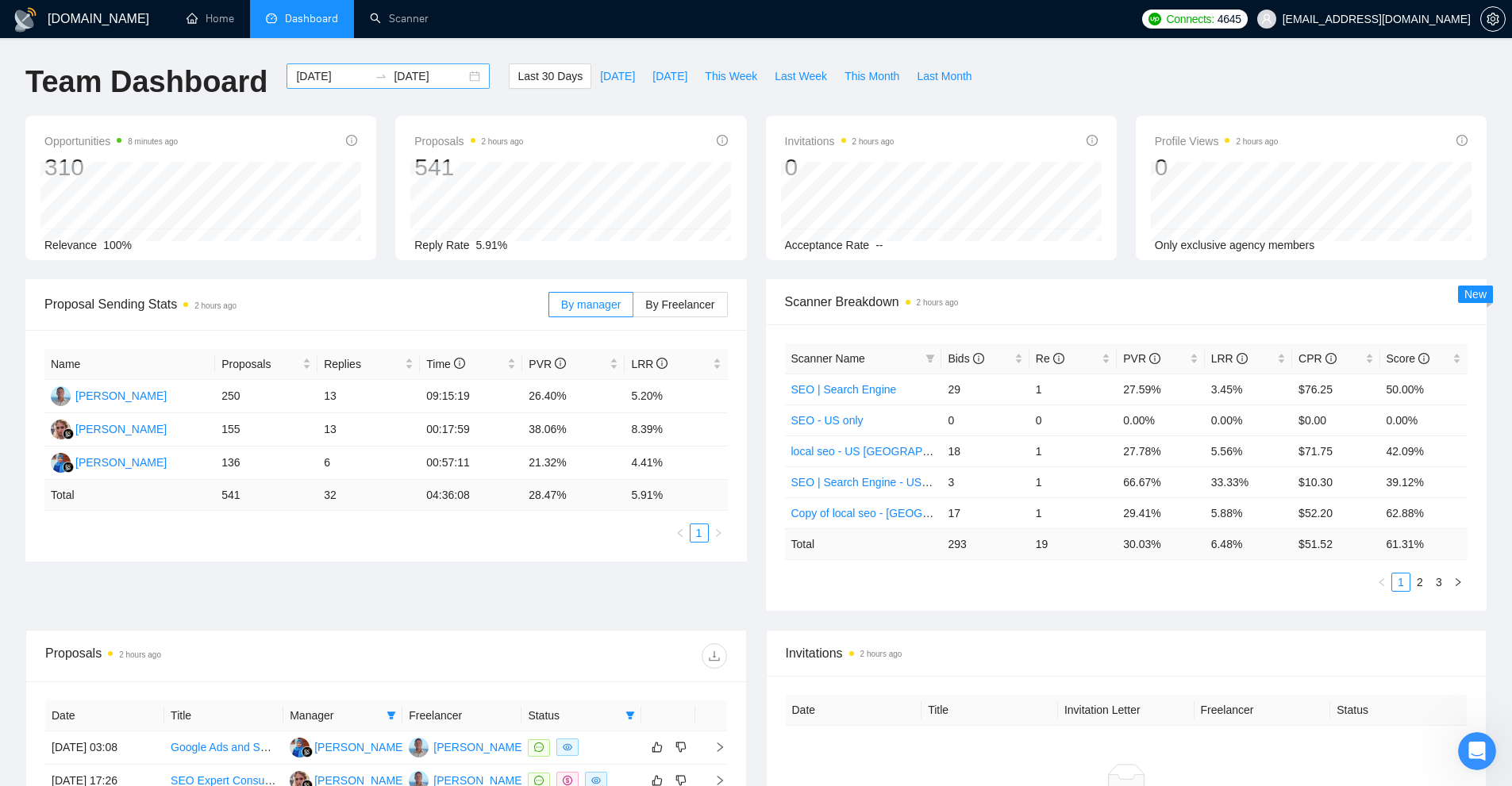
click at [331, 74] on input "[DATE]" at bounding box center [332, 76] width 72 height 18
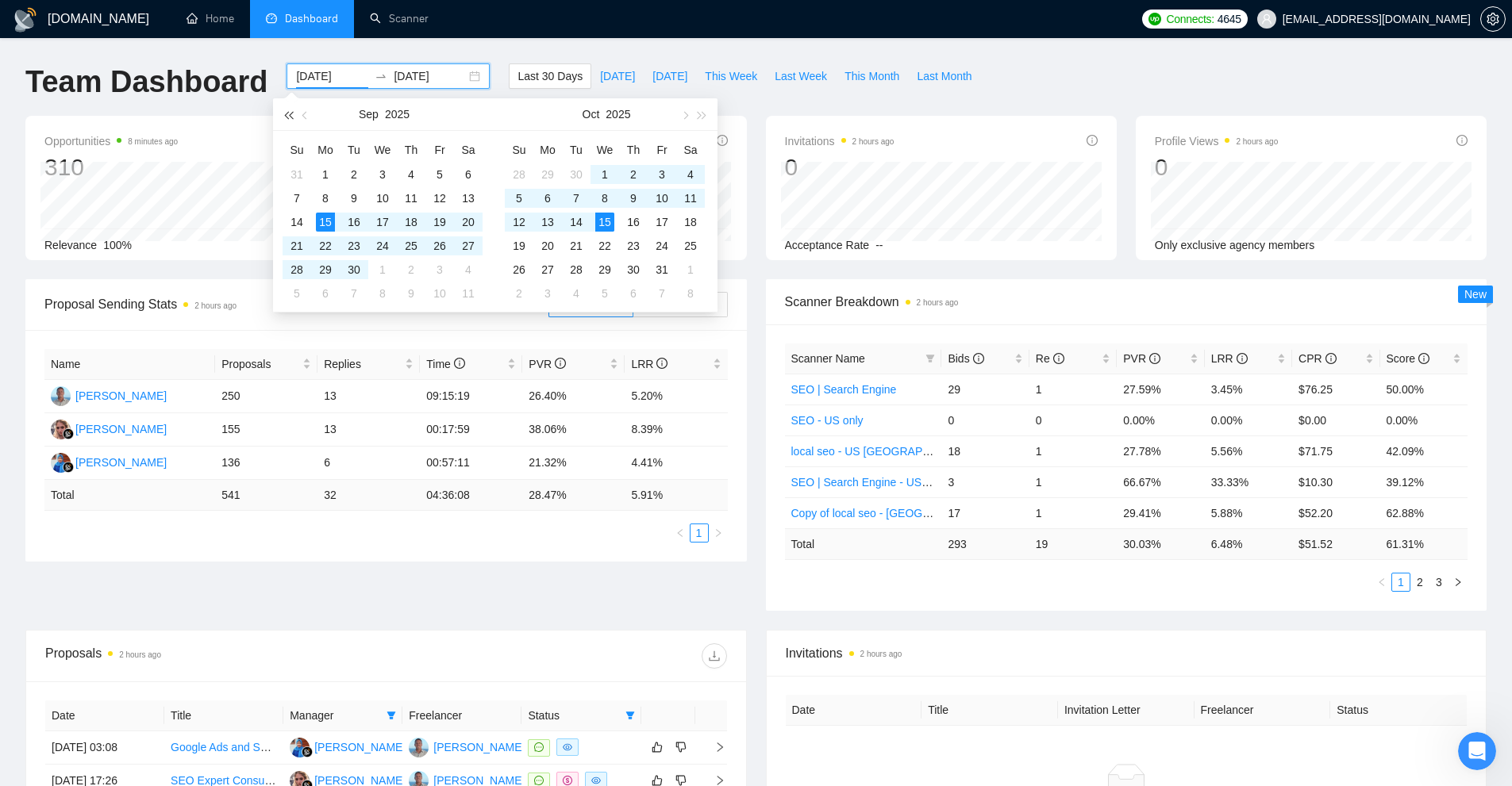
click at [285, 110] on button "button" at bounding box center [288, 114] width 18 height 32
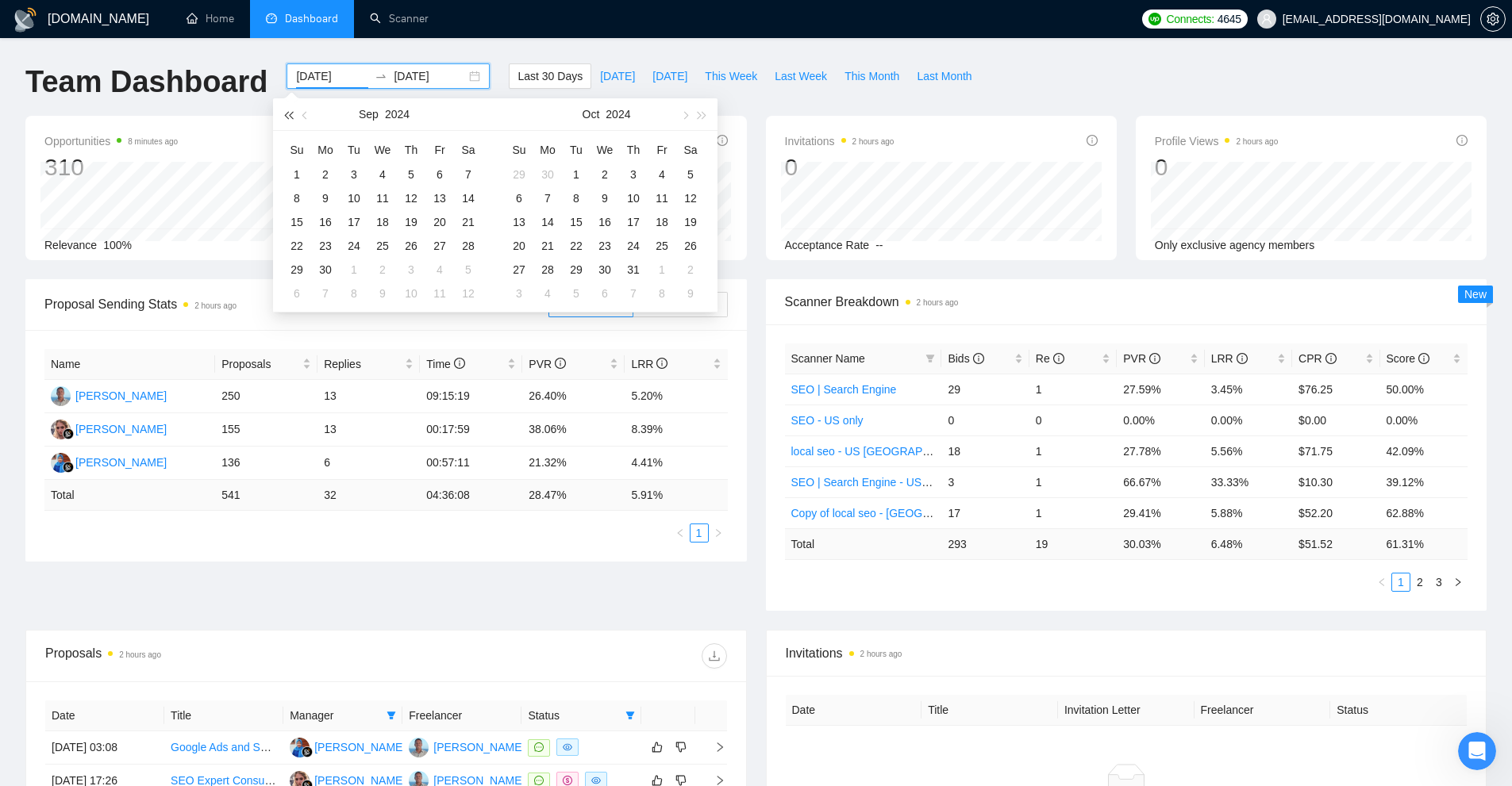
click at [285, 119] on button "button" at bounding box center [288, 114] width 18 height 32
type input "2023-09-01"
click at [435, 172] on div "1" at bounding box center [440, 175] width 19 height 19
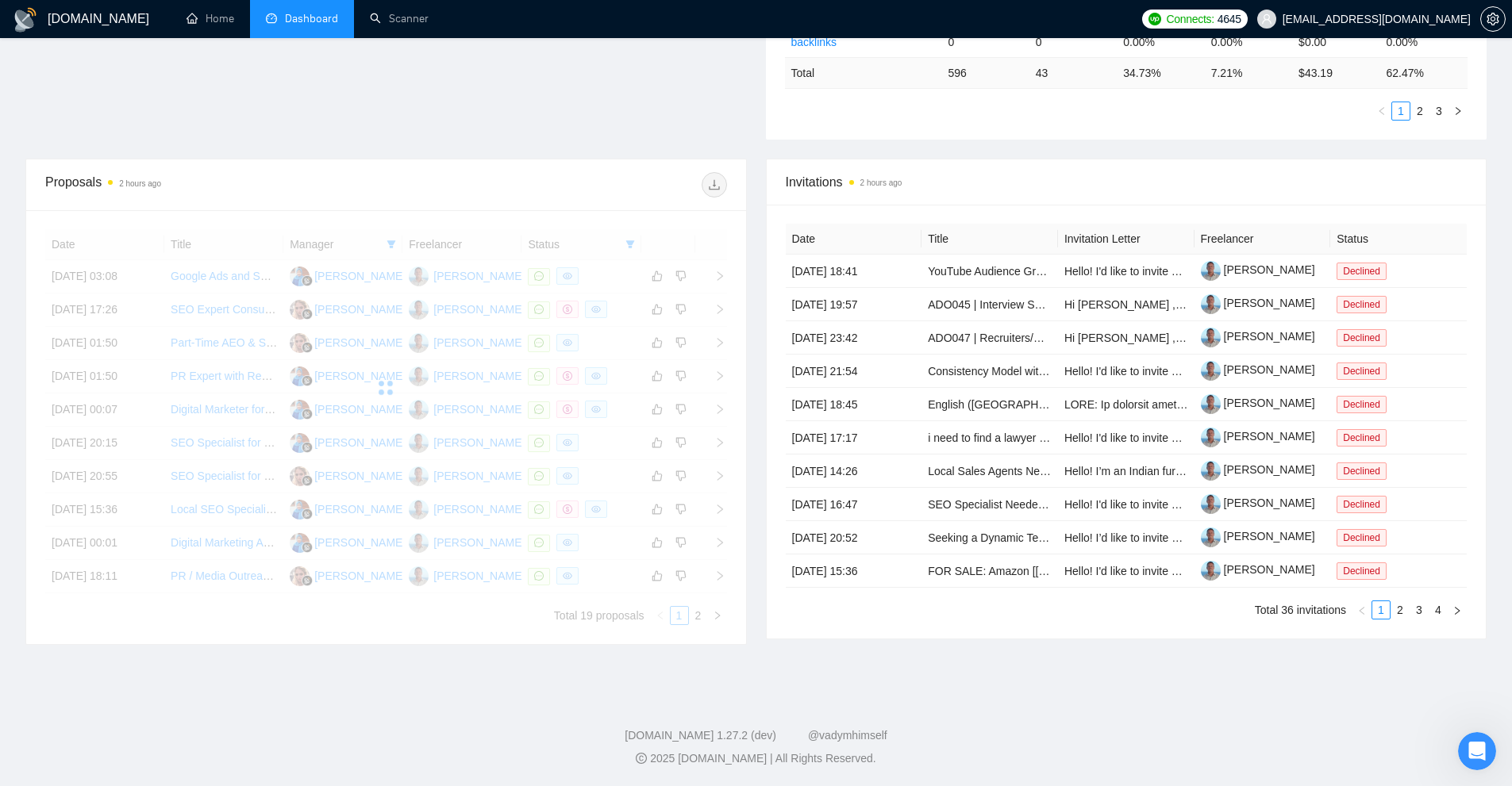
scroll to position [154, 0]
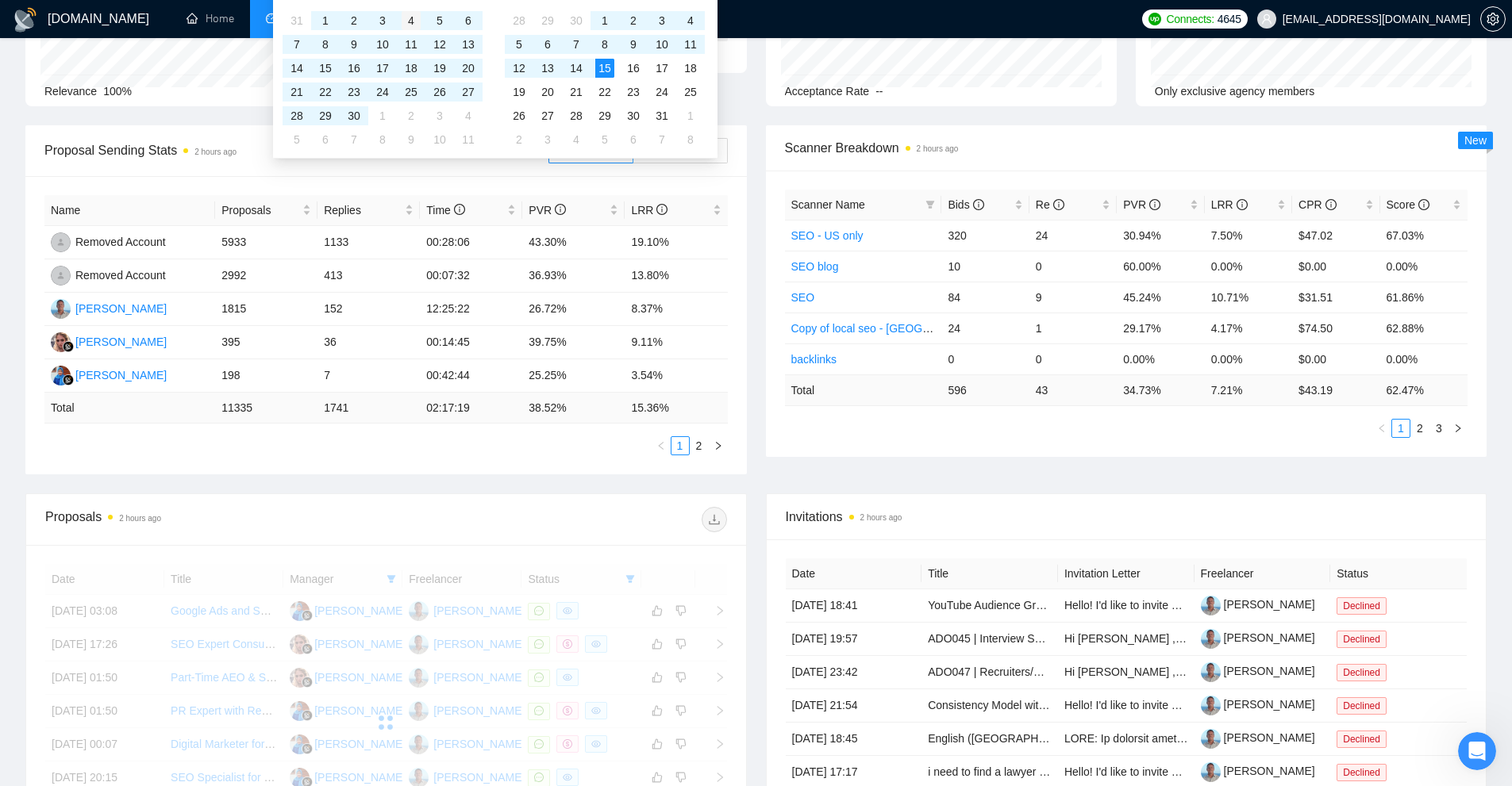
type input "[DATE]"
